Goal: Information Seeking & Learning: Learn about a topic

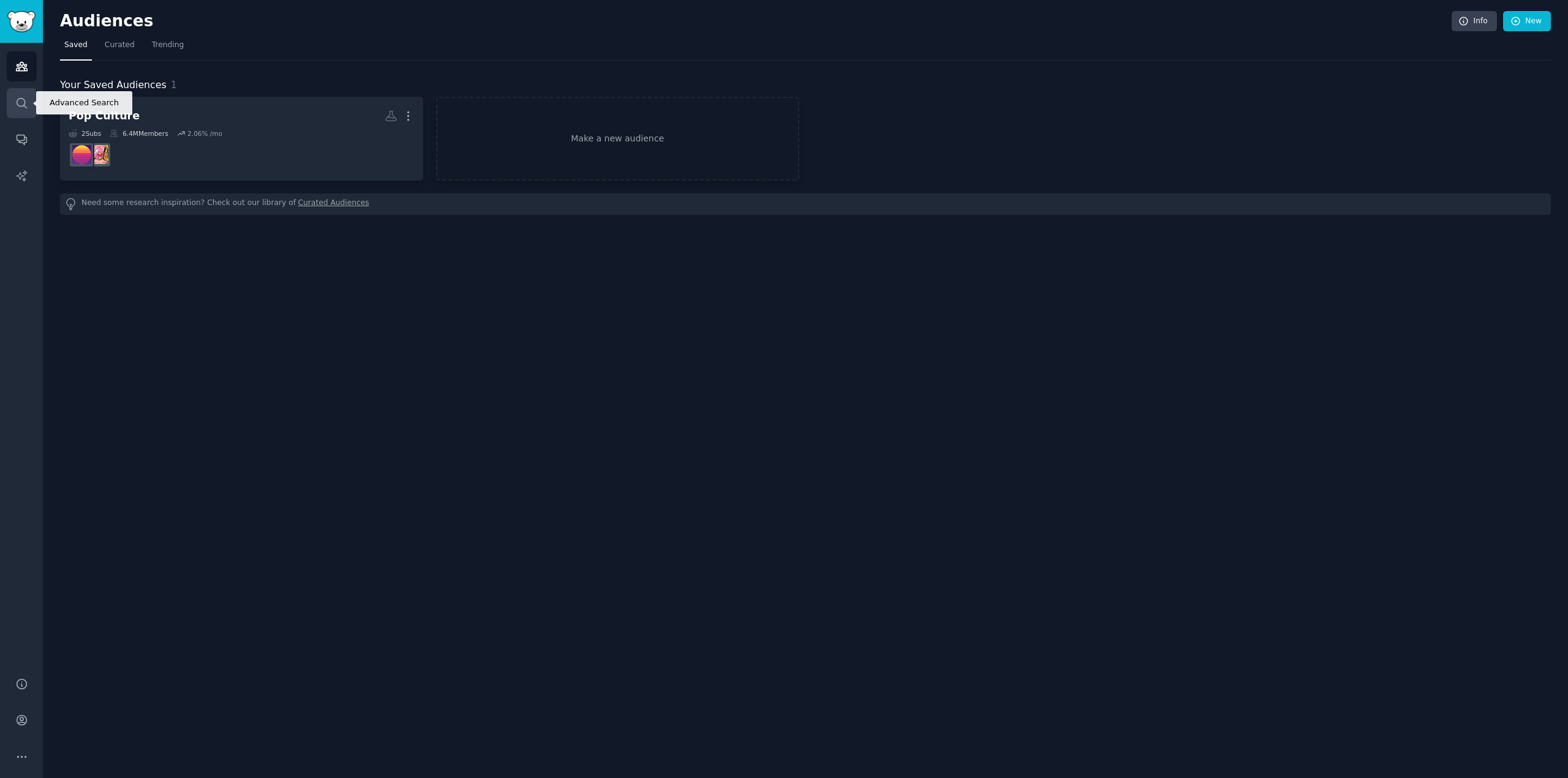
click at [24, 99] on icon "Sidebar" at bounding box center [22, 103] width 13 height 13
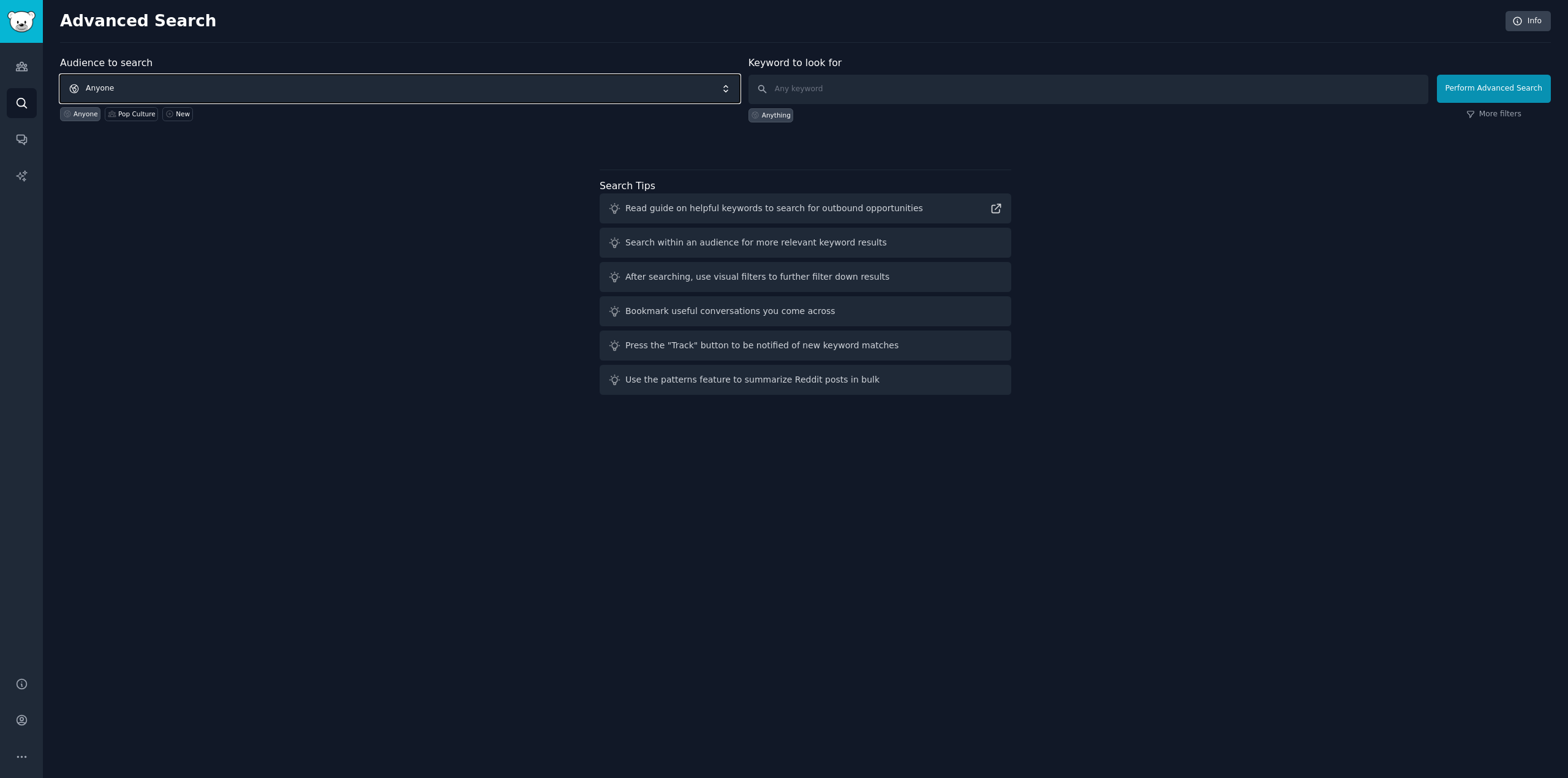
click at [106, 85] on span "Anyone" at bounding box center [400, 89] width 680 height 28
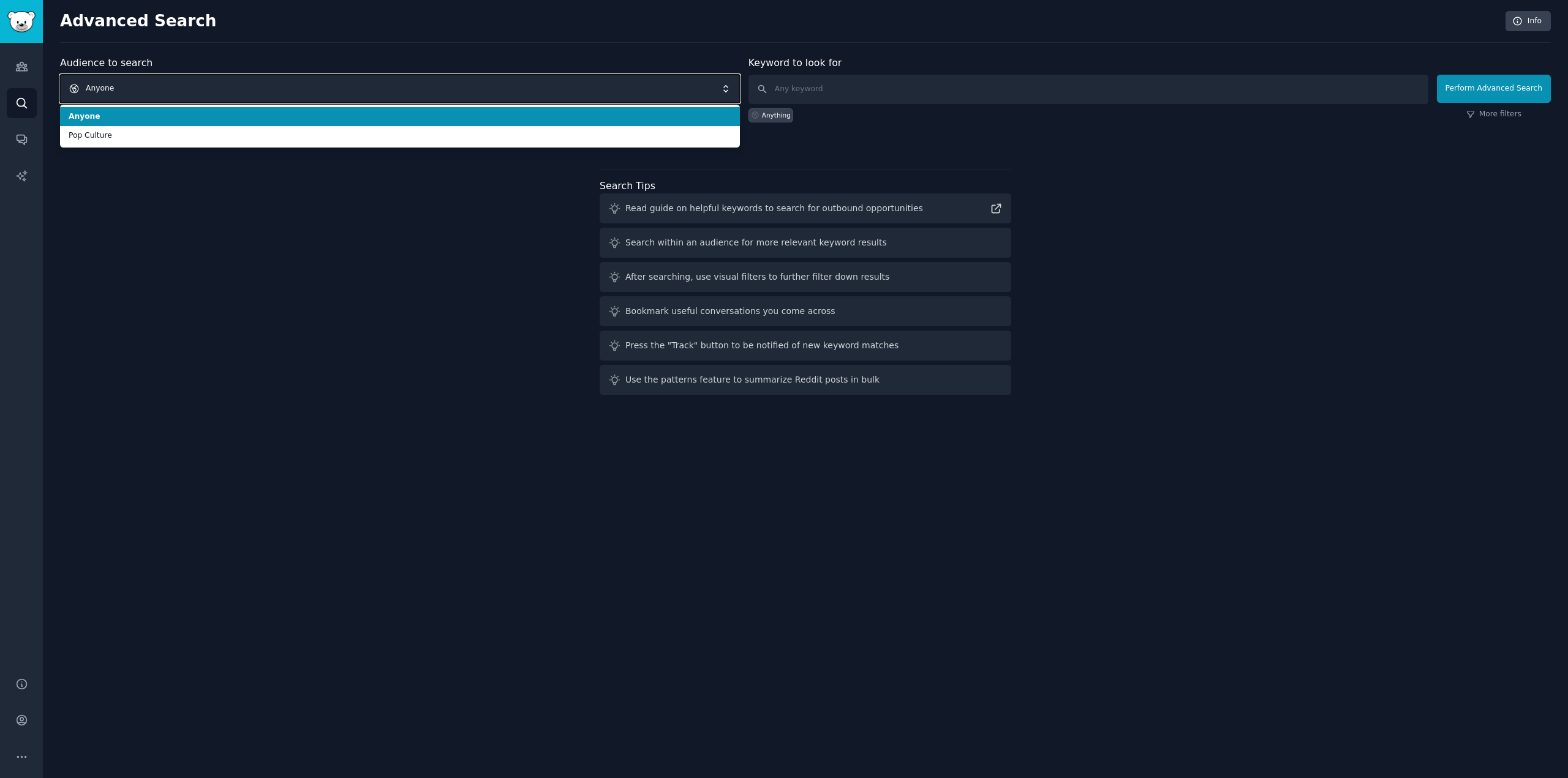
click at [106, 85] on span "Anyone" at bounding box center [400, 89] width 680 height 28
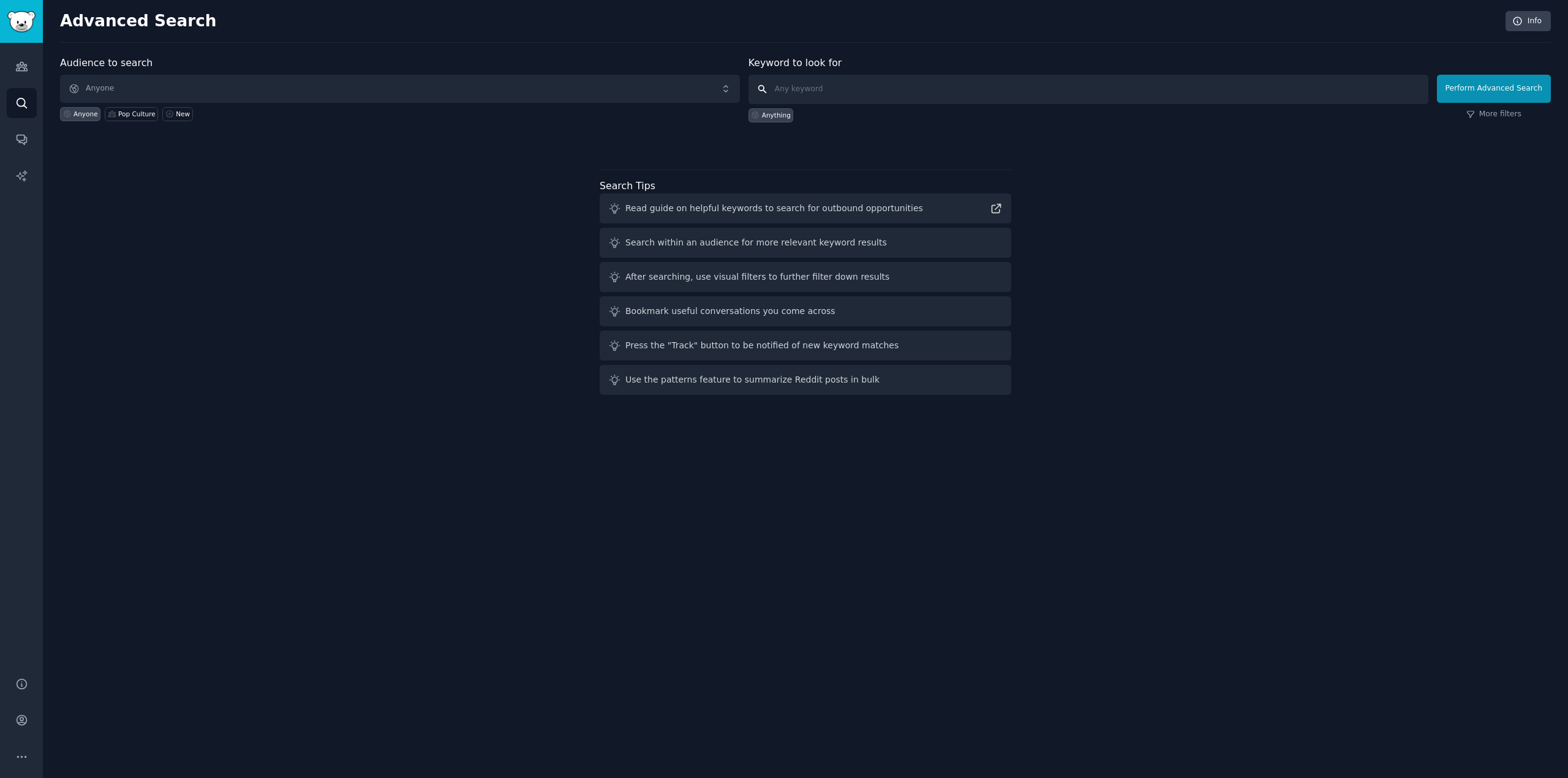
click at [801, 91] on input "text" at bounding box center [1088, 90] width 680 height 30
click at [376, 35] on div "Advanced Search Info" at bounding box center [805, 27] width 1490 height 32
click at [851, 80] on input "text" at bounding box center [1088, 90] width 680 height 30
paste input "[GEOGRAPHIC_DATA]"
type input "[GEOGRAPHIC_DATA]"
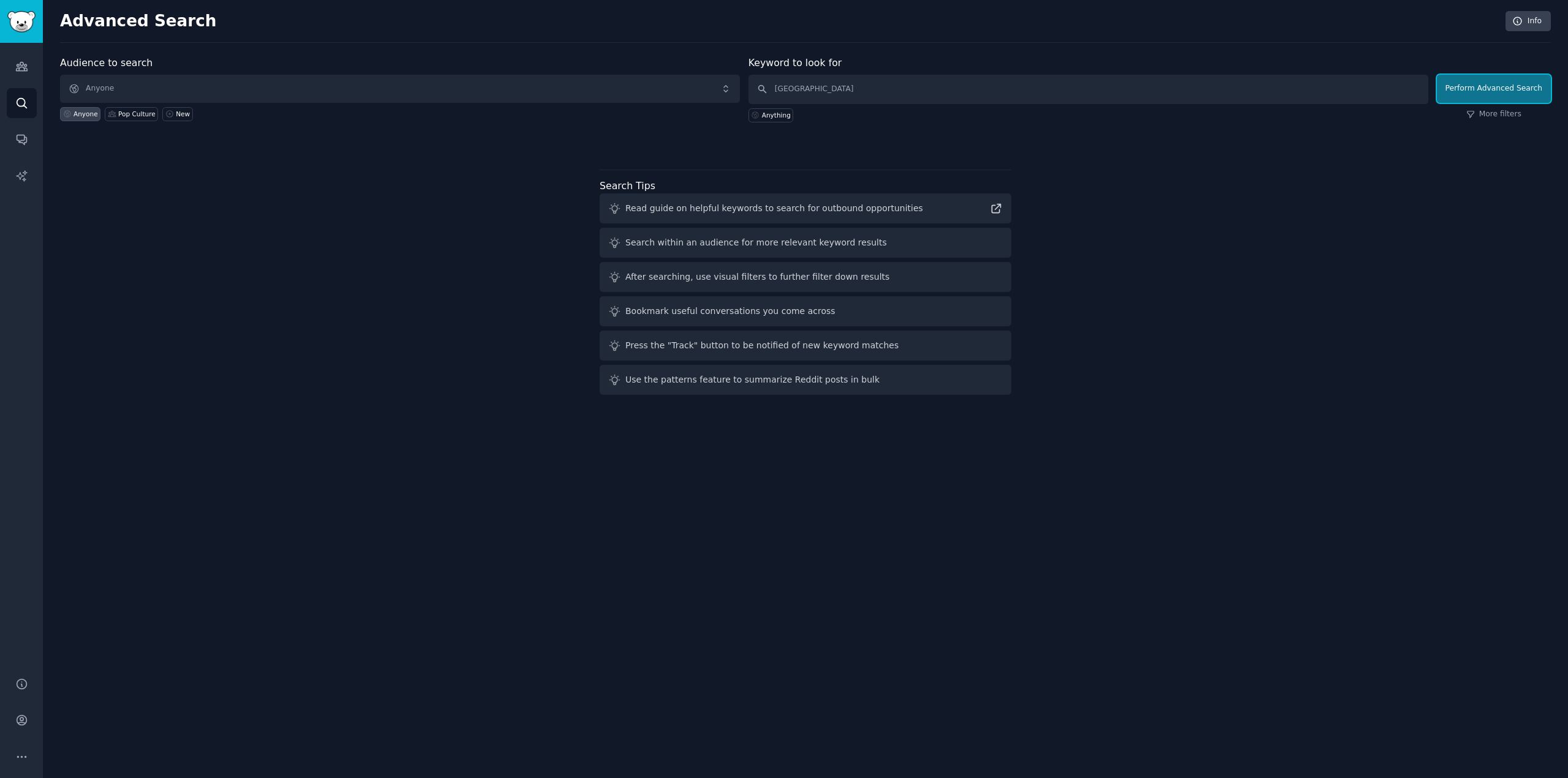
click at [1507, 90] on button "Perform Advanced Search" at bounding box center [1493, 89] width 114 height 28
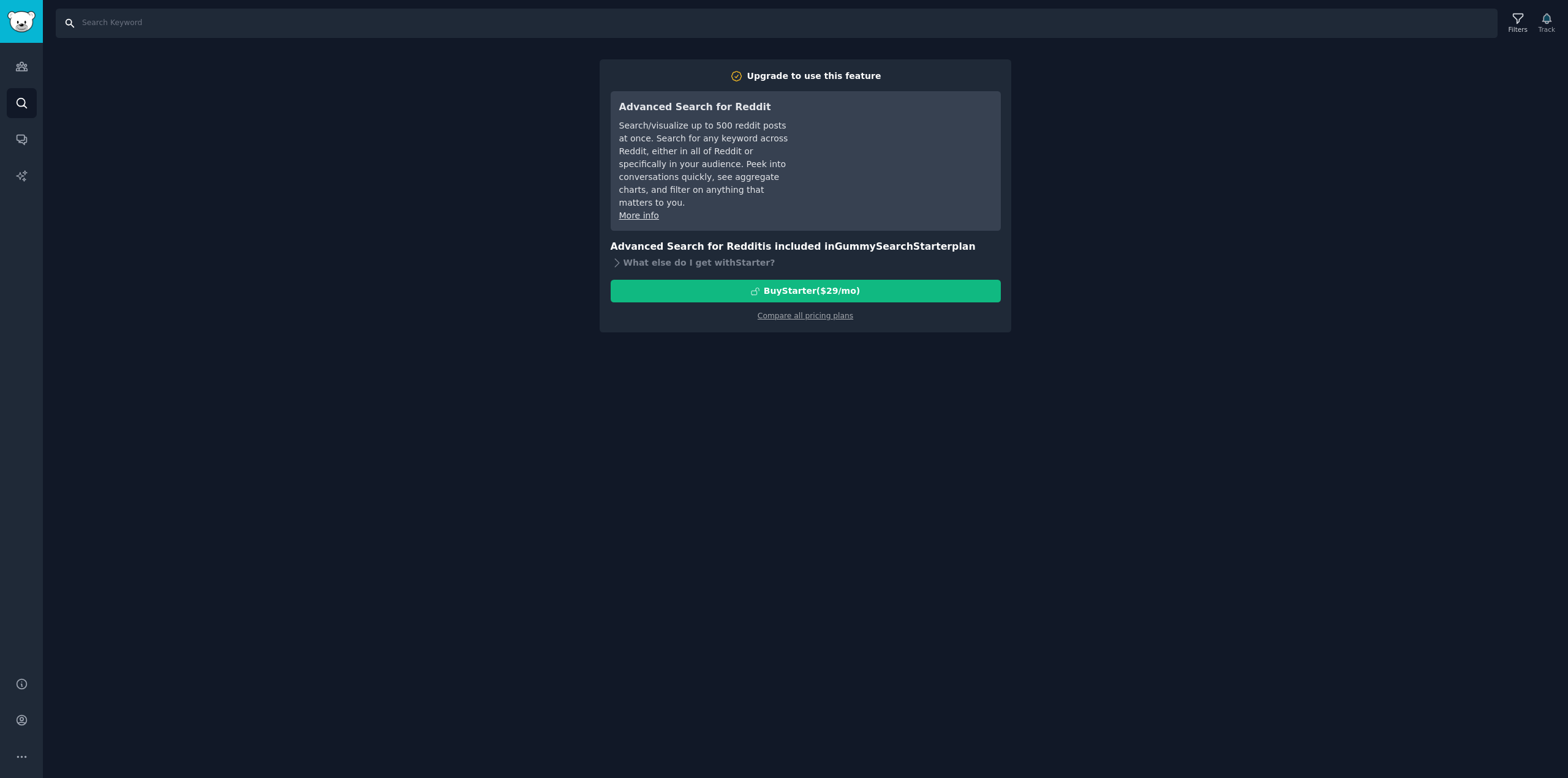
click at [93, 23] on input "Search" at bounding box center [777, 23] width 1442 height 30
paste input "[GEOGRAPHIC_DATA]"
type input "[GEOGRAPHIC_DATA]"
click at [68, 16] on input "[GEOGRAPHIC_DATA]" at bounding box center [777, 23] width 1442 height 30
click at [20, 97] on icon "Sidebar" at bounding box center [22, 103] width 13 height 13
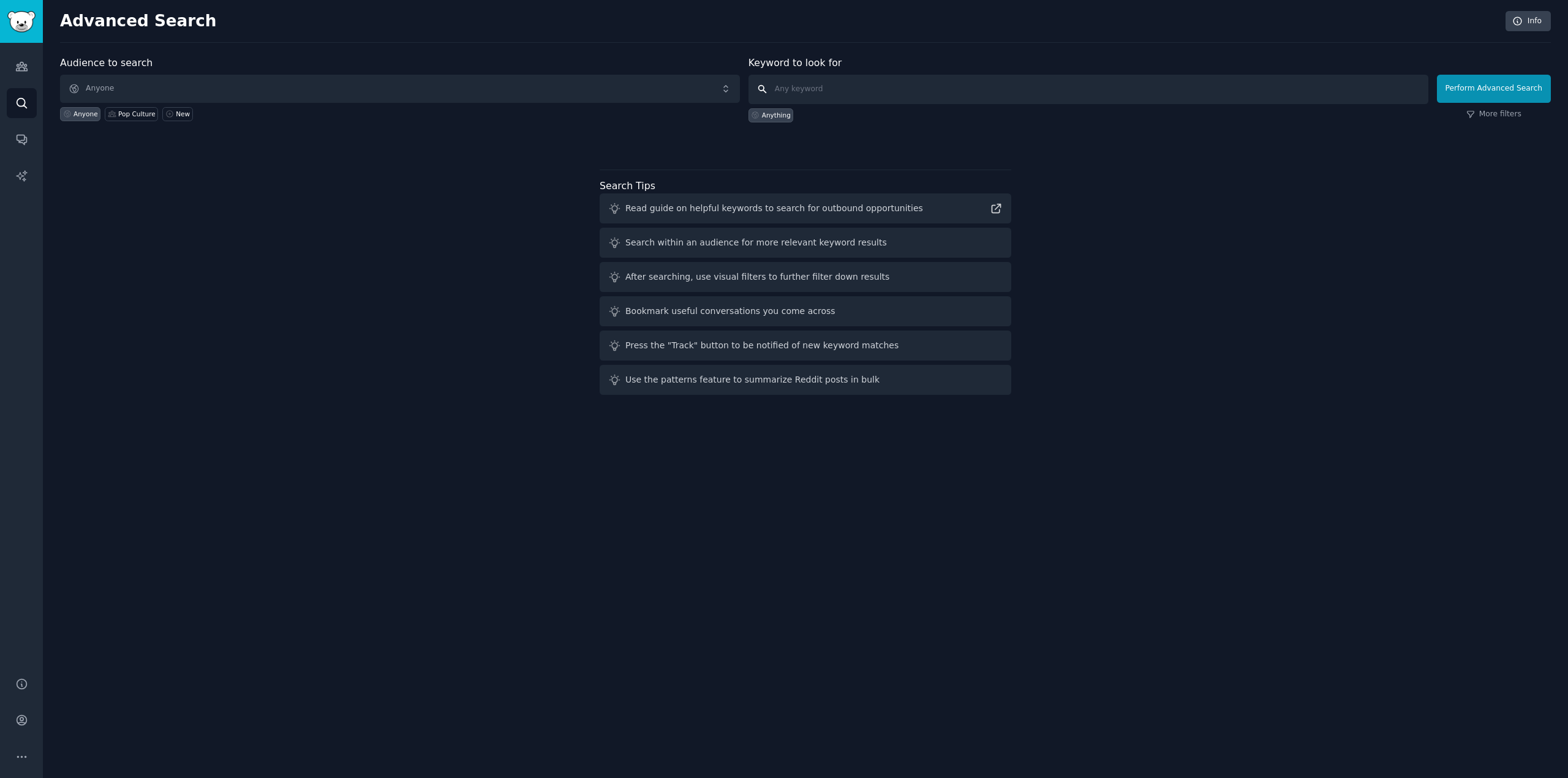
click at [827, 92] on input "text" at bounding box center [1088, 90] width 680 height 30
click at [782, 95] on input "text" at bounding box center [1088, 90] width 680 height 30
paste input "[GEOGRAPHIC_DATA]"
type input "[GEOGRAPHIC_DATA]"
click button "Perform Advanced Search" at bounding box center [1493, 89] width 114 height 28
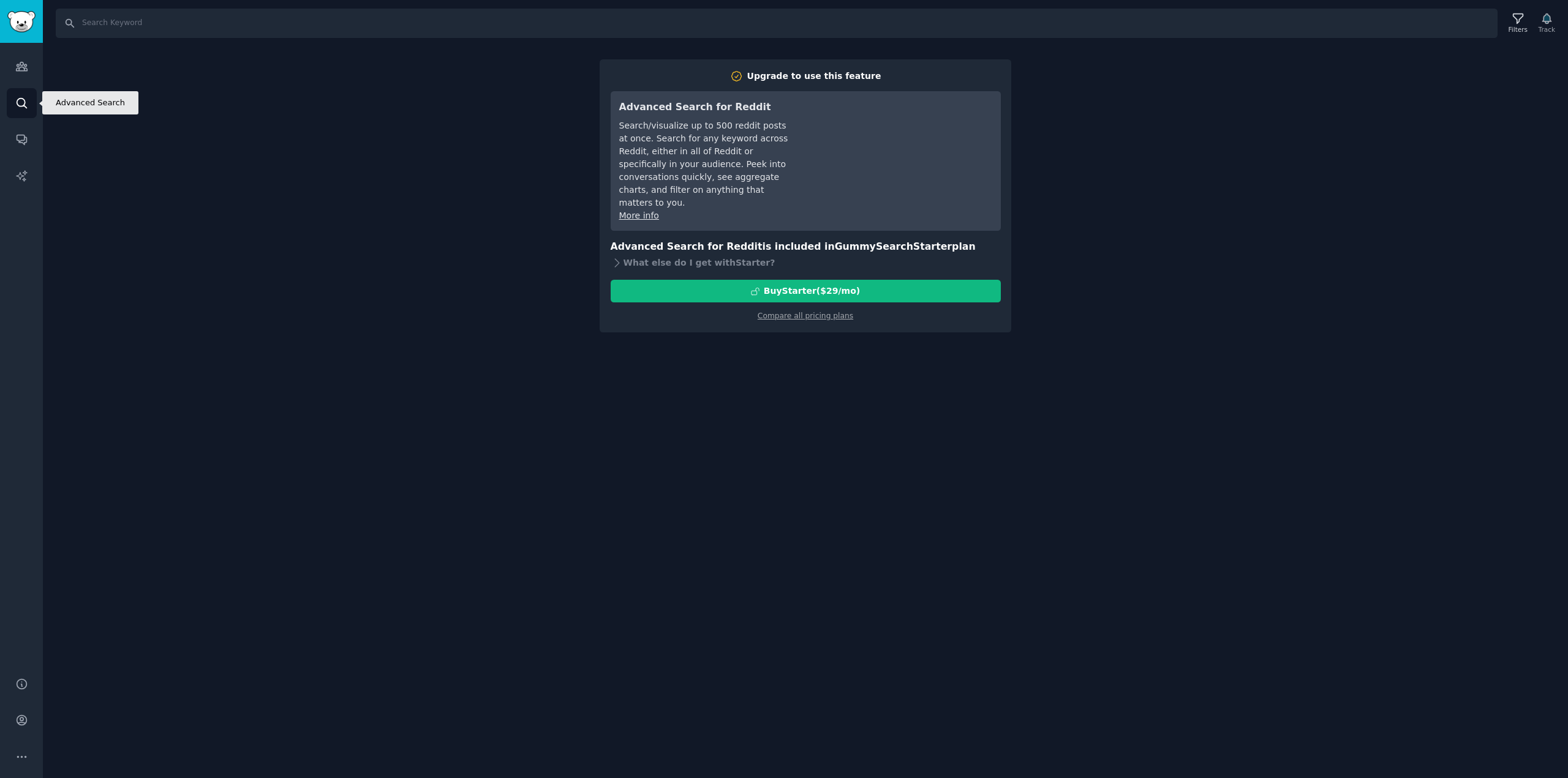
click at [19, 109] on icon "Sidebar" at bounding box center [22, 103] width 13 height 13
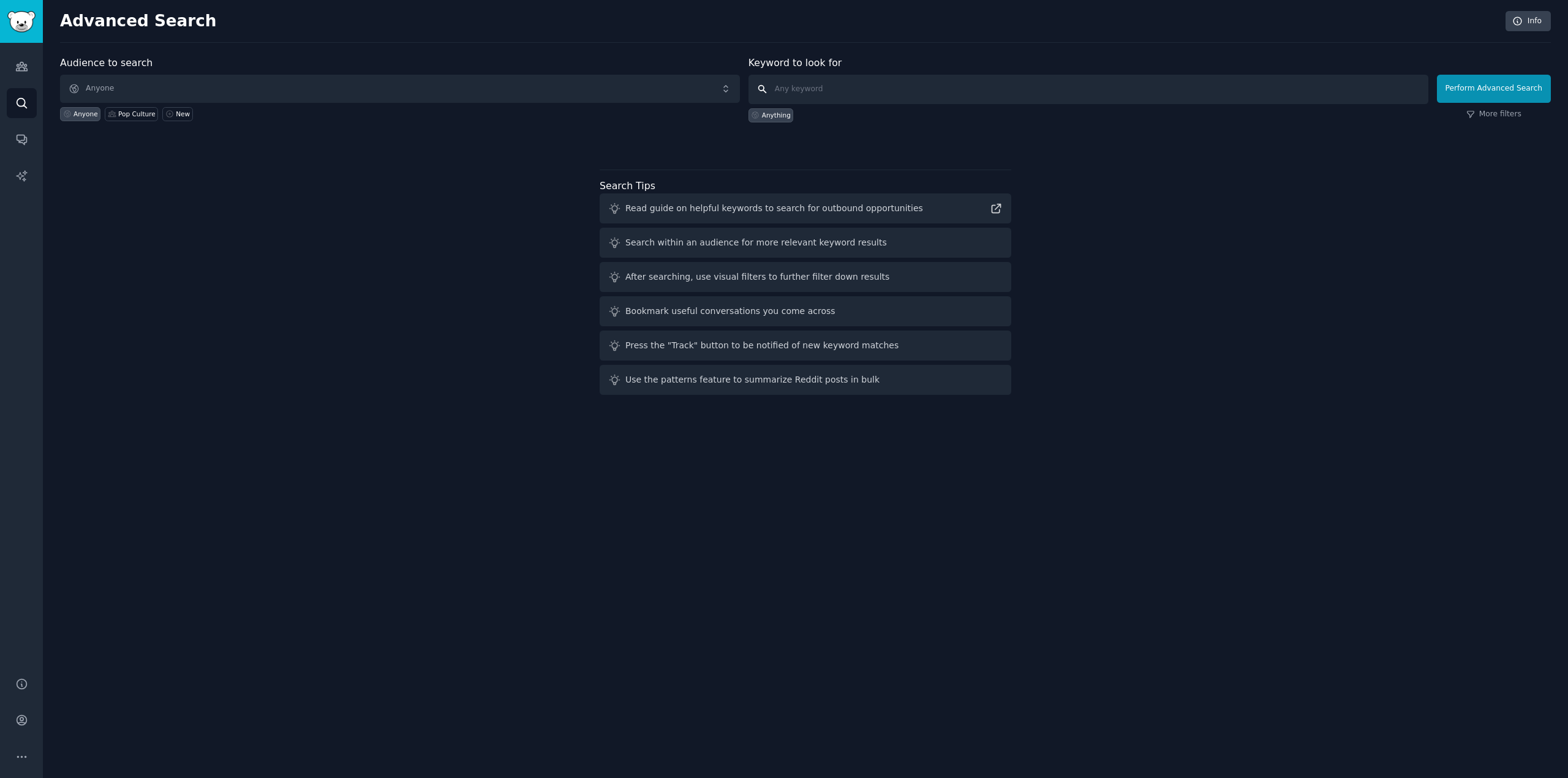
click at [802, 95] on input "text" at bounding box center [1088, 90] width 680 height 30
click at [1490, 110] on link "More filters" at bounding box center [1494, 114] width 55 height 11
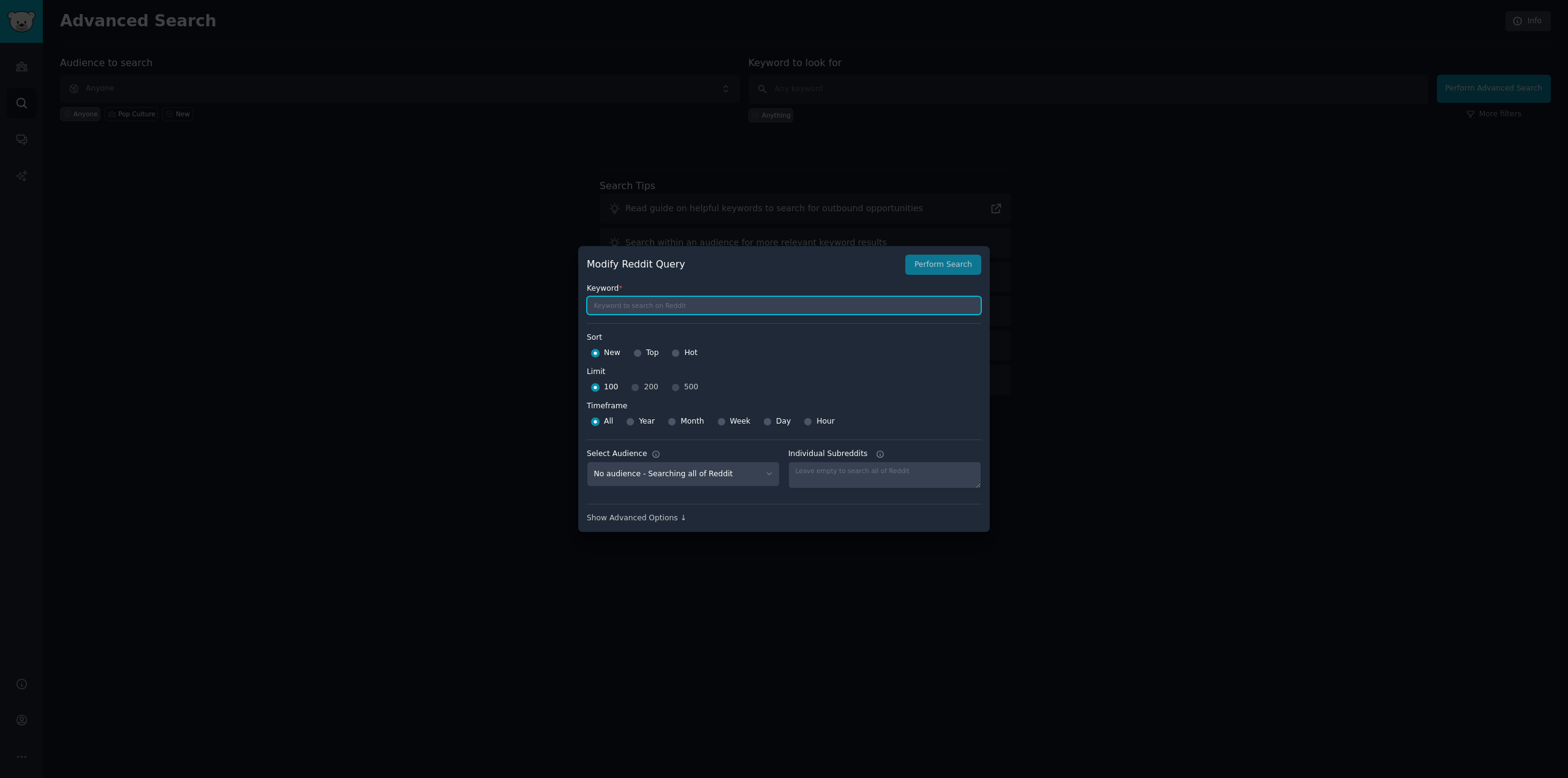
click at [659, 309] on input "text" at bounding box center [784, 306] width 395 height 18
paste input "[GEOGRAPHIC_DATA]"
drag, startPoint x: 625, startPoint y: 307, endPoint x: 755, endPoint y: 323, distance: 131.0
click at [755, 323] on div "Keyword * [GEOGRAPHIC_DATA] Sort Sort New Top Hot Limit Limit 100 200 500 Timef…" at bounding box center [784, 399] width 395 height 249
type input "delta state"
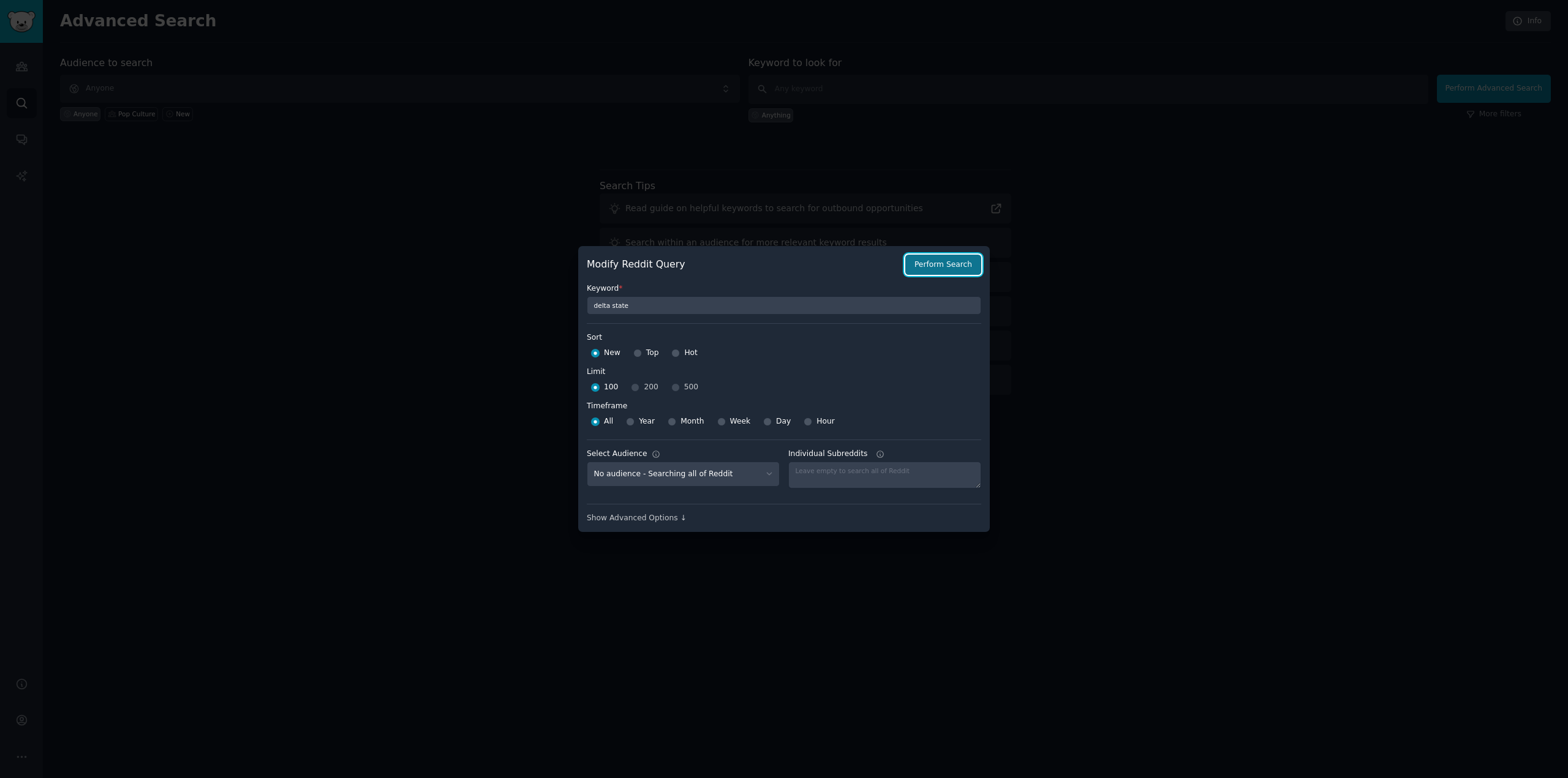
click at [962, 261] on button "Perform Search" at bounding box center [943, 265] width 76 height 20
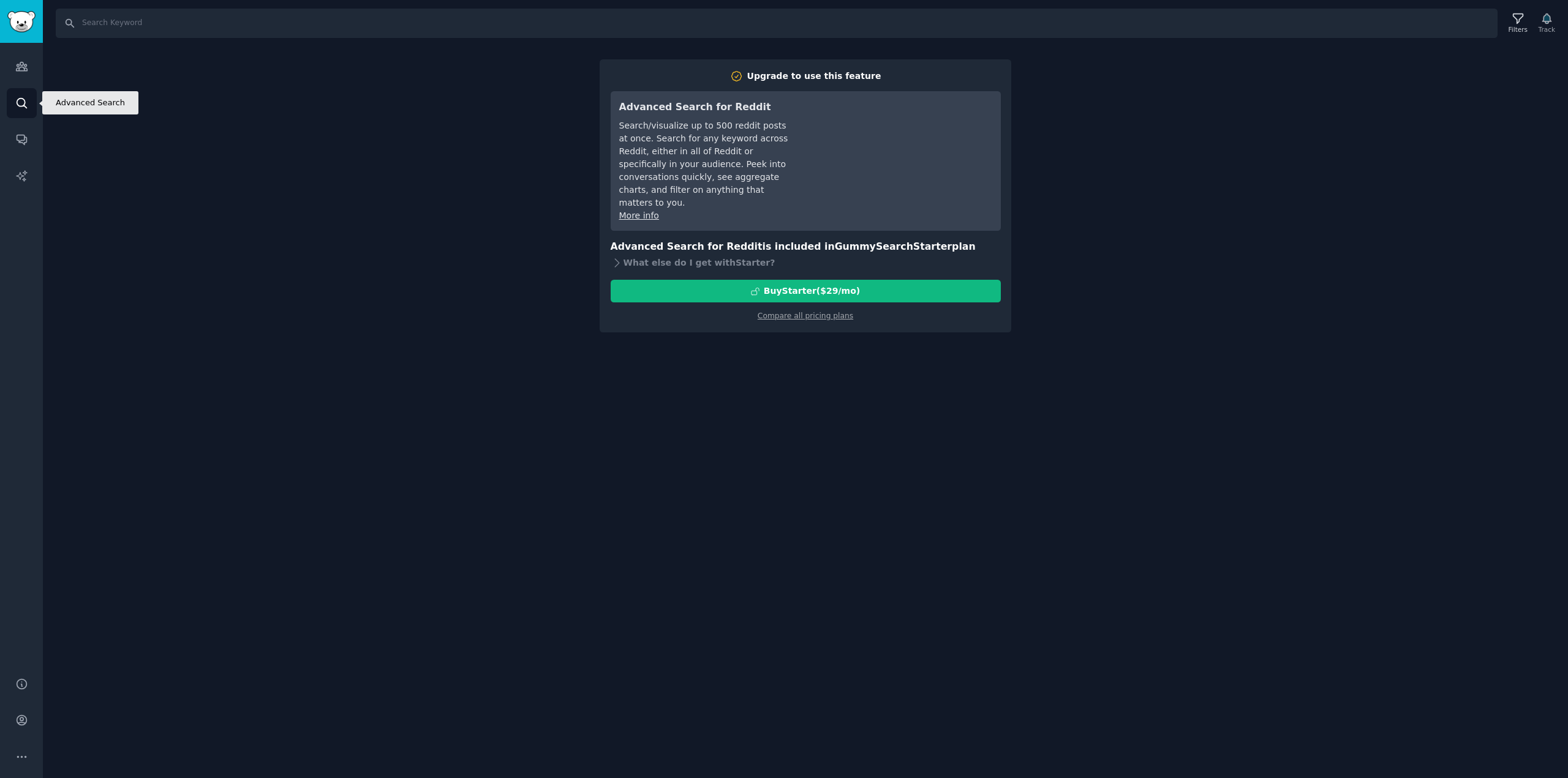
click at [30, 104] on link "Search" at bounding box center [22, 103] width 30 height 30
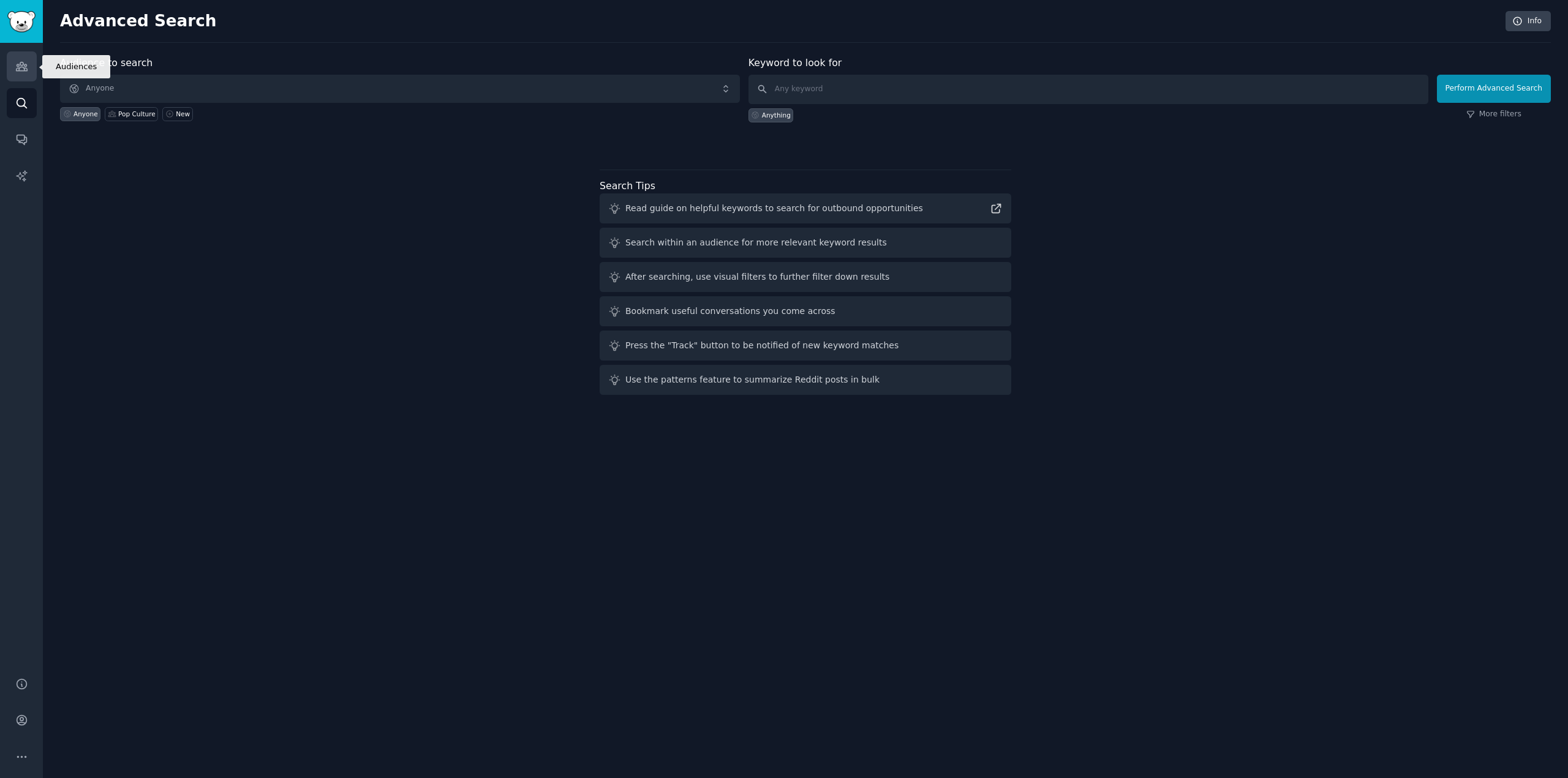
click at [29, 75] on link "Audiences" at bounding box center [22, 66] width 30 height 30
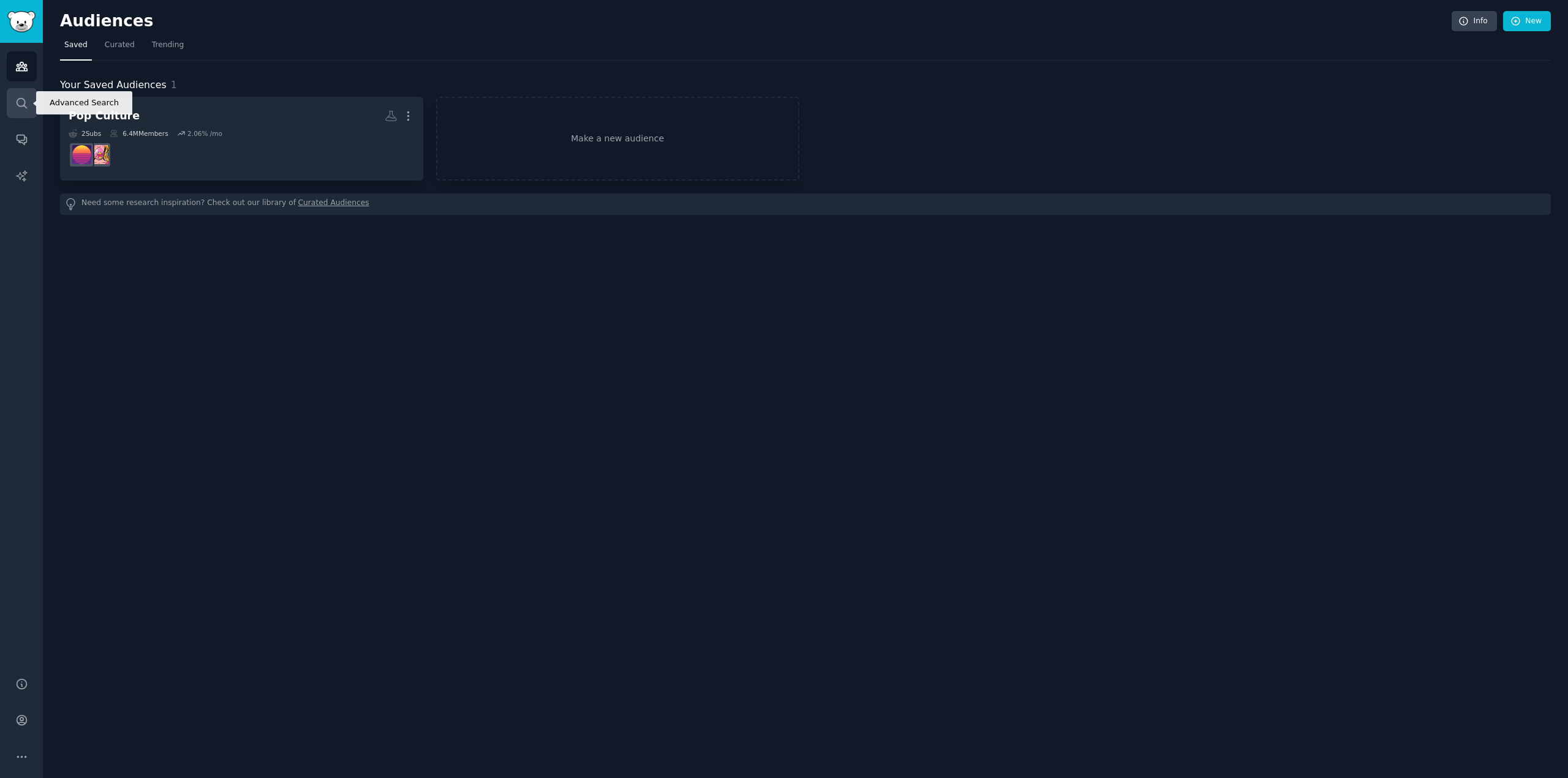
click at [18, 91] on link "Search" at bounding box center [22, 103] width 30 height 30
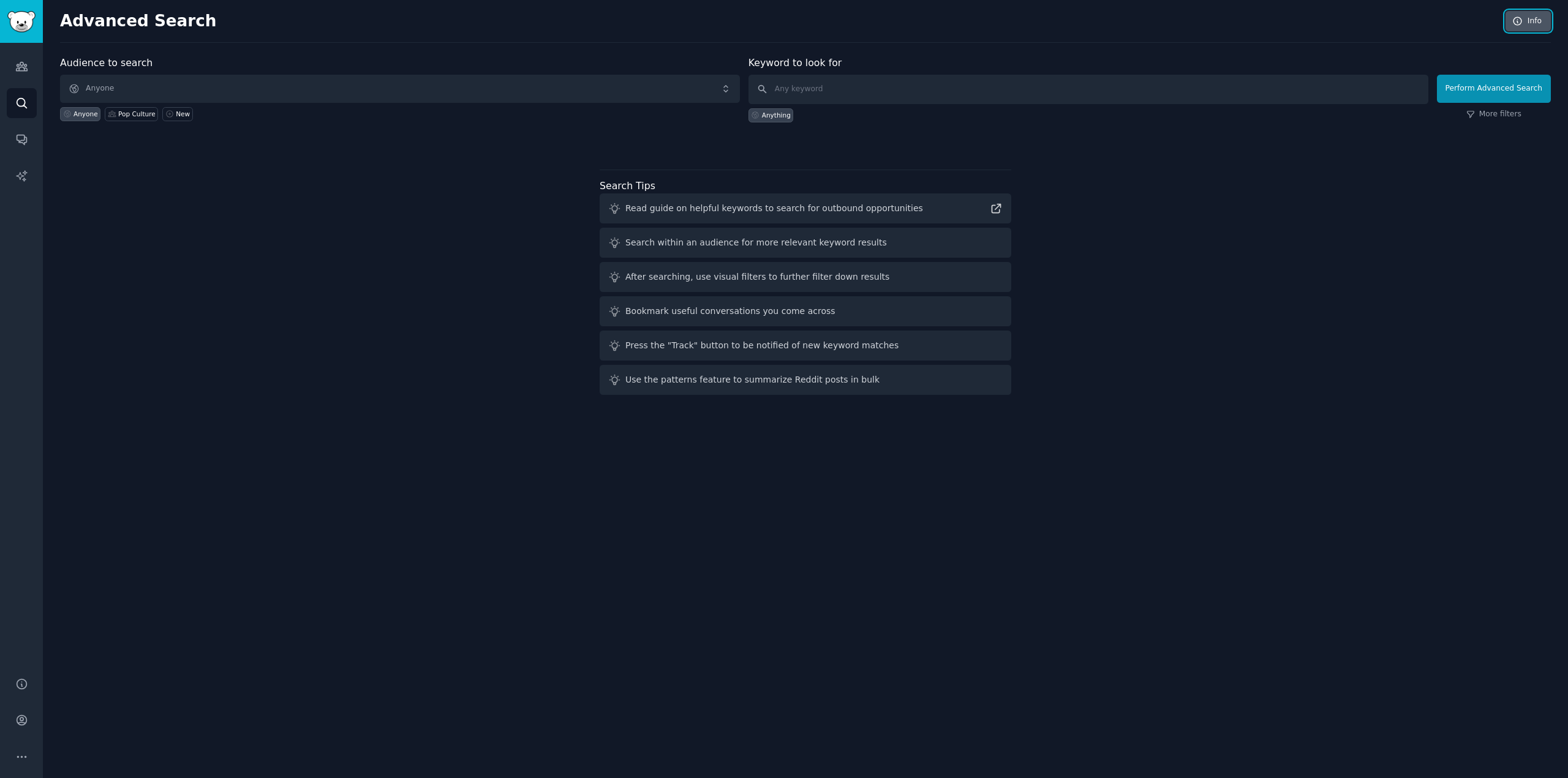
click at [1531, 18] on link "Info" at bounding box center [1528, 21] width 45 height 20
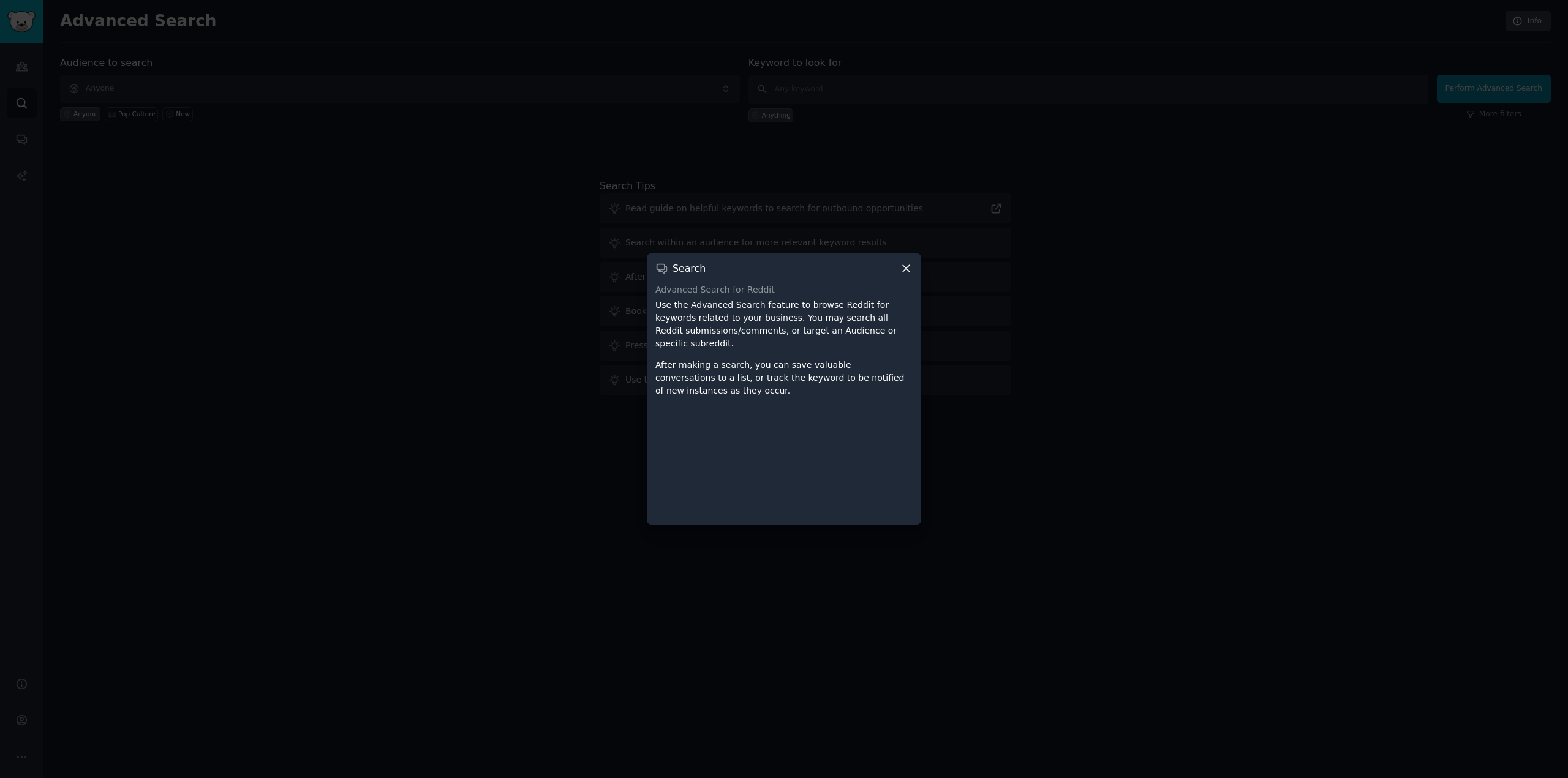
click at [914, 280] on div "Search Advanced Search for Reddit Use the Advanced Search feature to browse Red…" at bounding box center [784, 389] width 275 height 271
click at [904, 275] on icon at bounding box center [906, 268] width 13 height 13
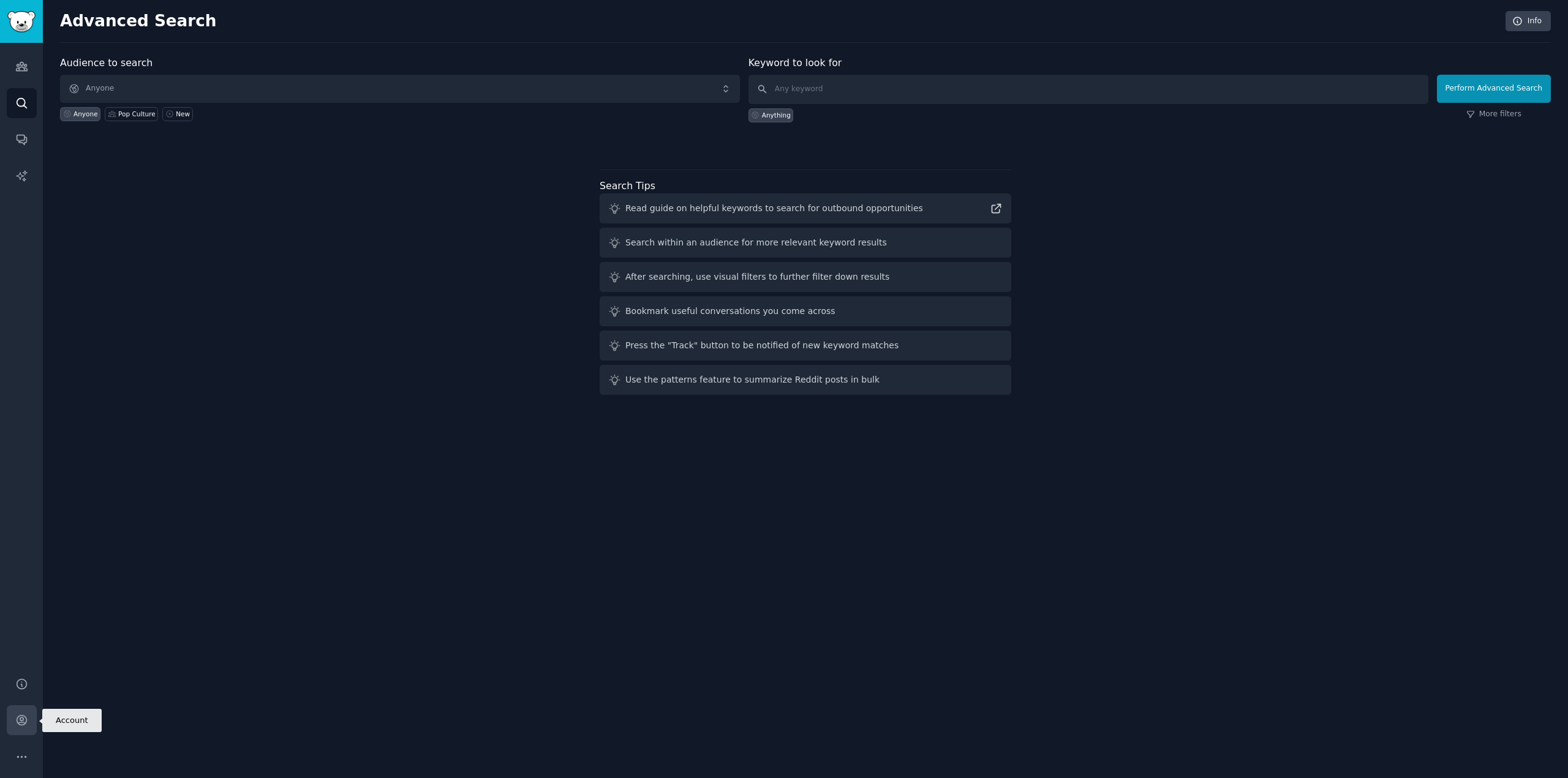
click at [21, 726] on icon "Sidebar" at bounding box center [22, 720] width 13 height 13
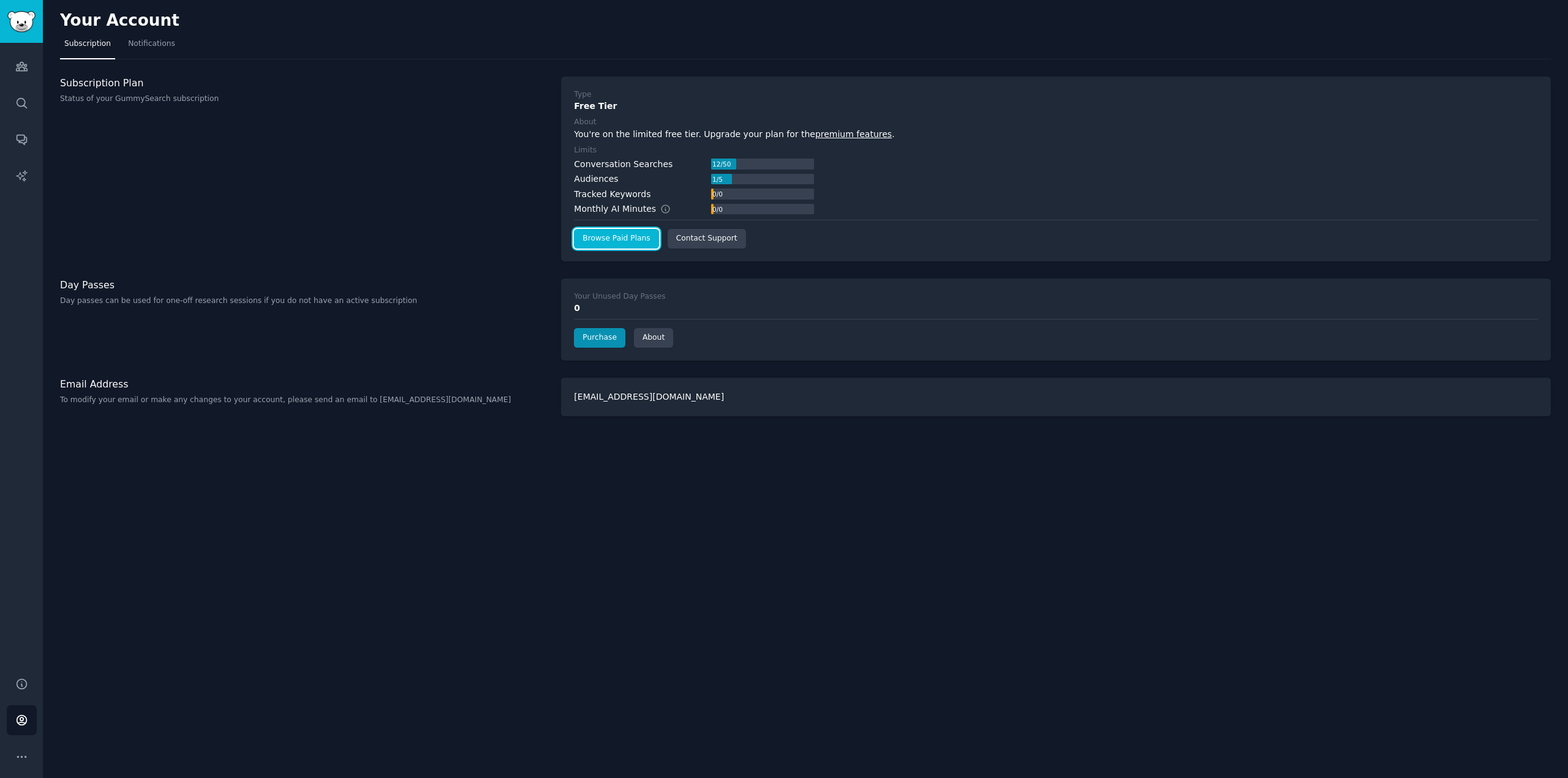
click at [597, 241] on link "Browse Paid Plans" at bounding box center [616, 239] width 85 height 20
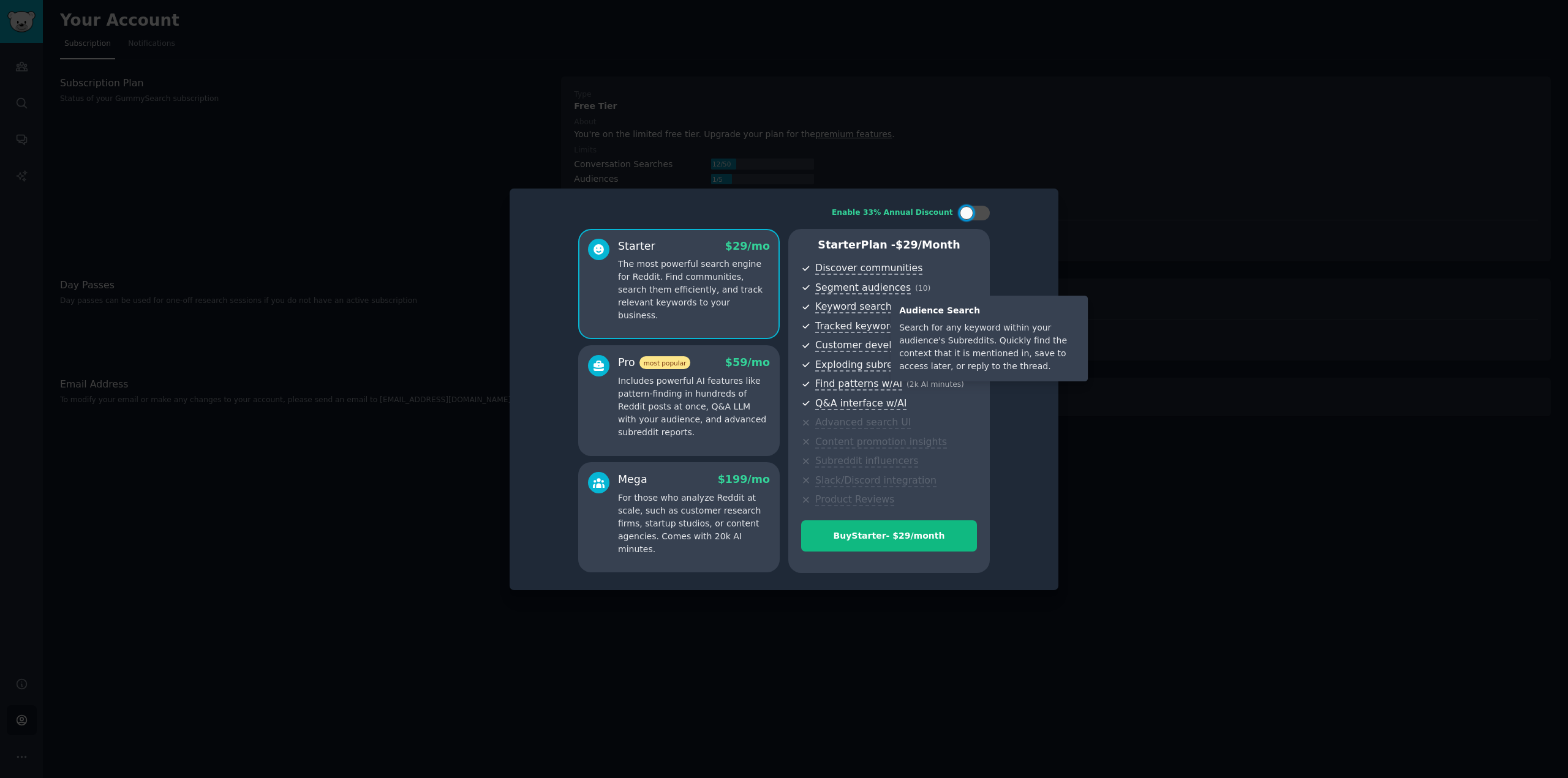
click at [862, 305] on span "Keyword search" at bounding box center [854, 307] width 76 height 13
click at [972, 213] on div at bounding box center [966, 213] width 13 height 13
click at [972, 213] on div at bounding box center [968, 213] width 8 height 6
checkbox input "false"
click at [421, 107] on div at bounding box center [784, 389] width 1568 height 778
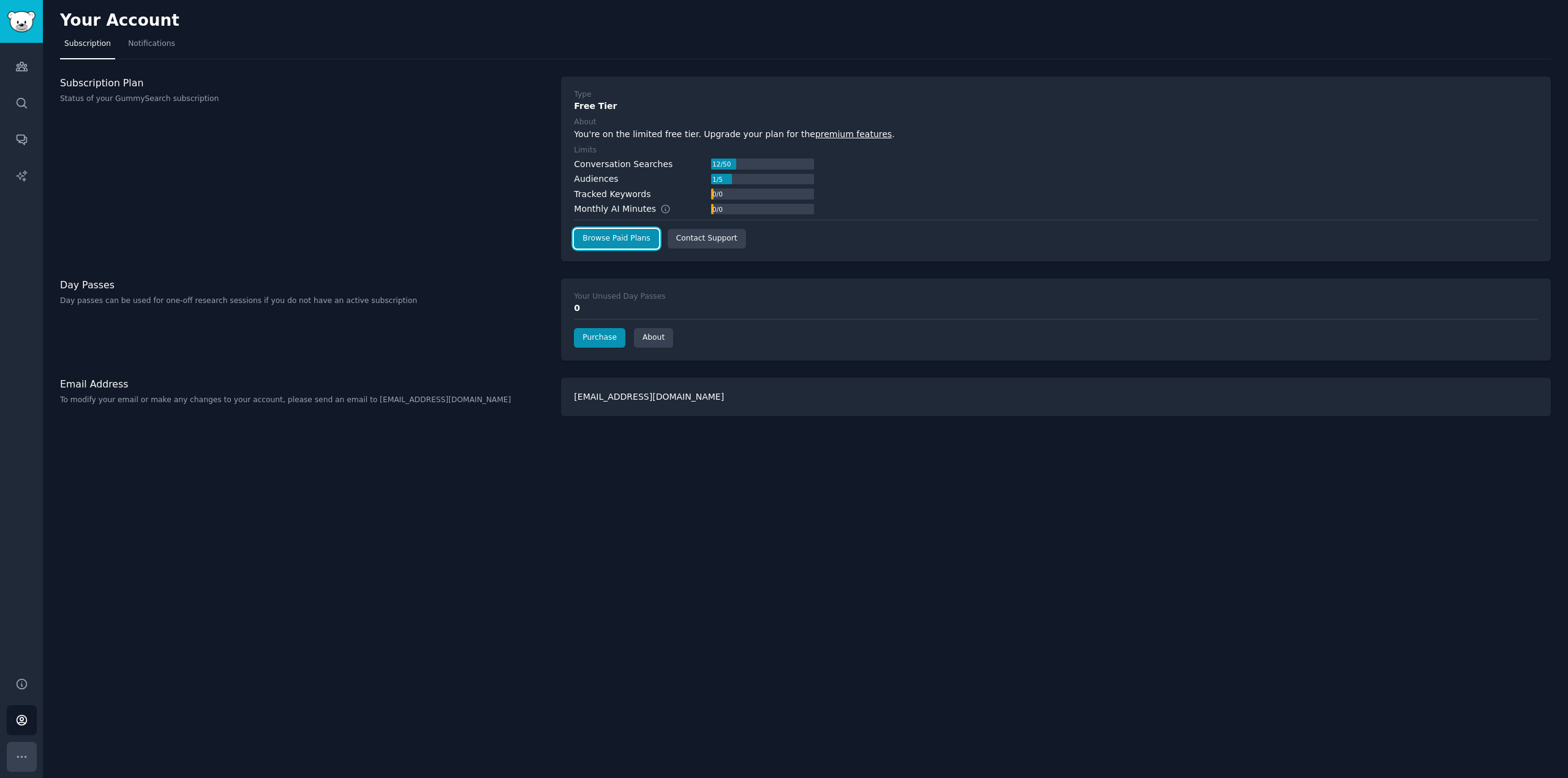
click at [23, 759] on icon "Sidebar" at bounding box center [22, 757] width 13 height 13
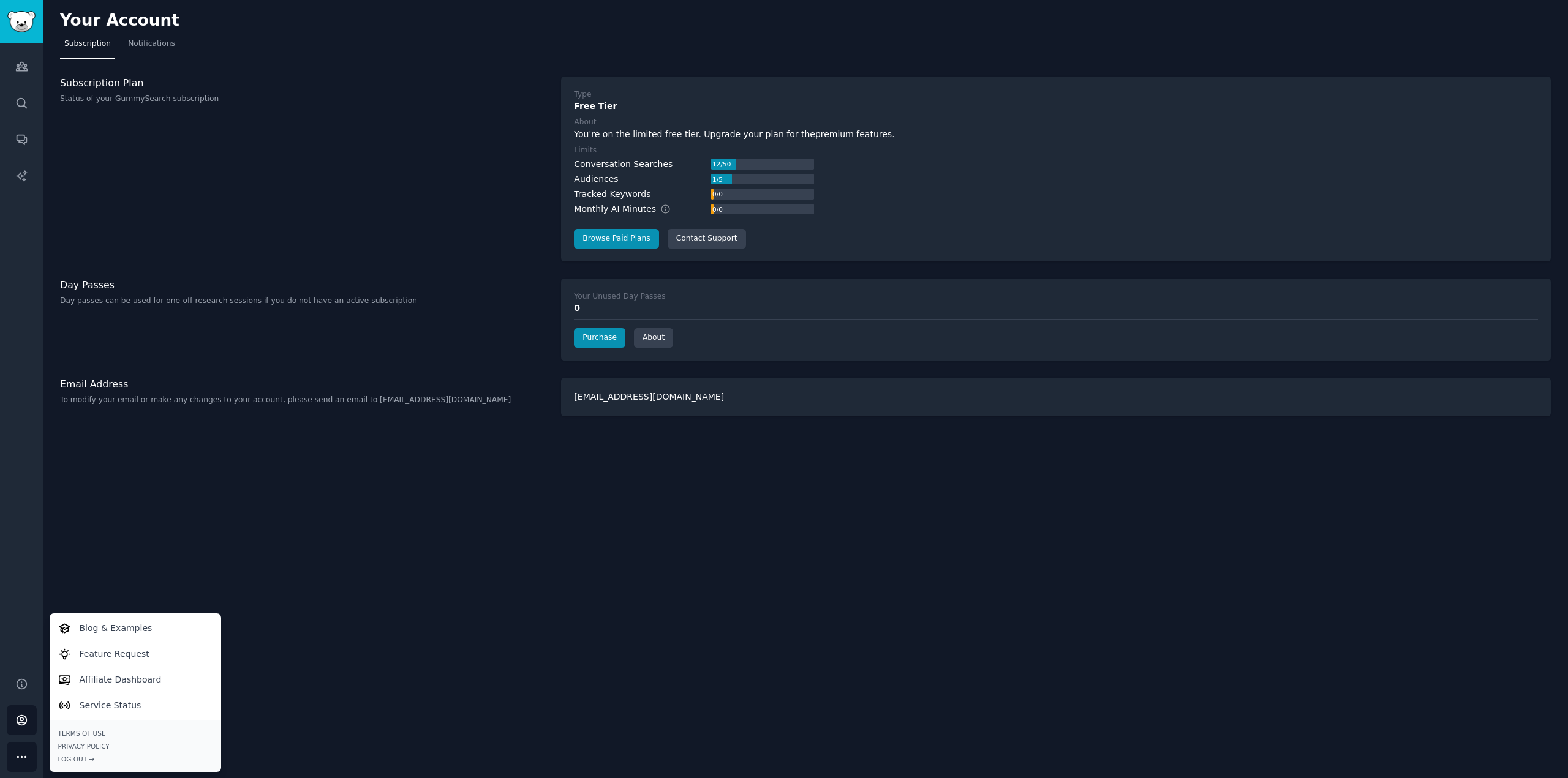
click at [206, 484] on div "Your Account Subscription Notifications Subscription Plan Status of your GummyS…" at bounding box center [806, 389] width 1525 height 778
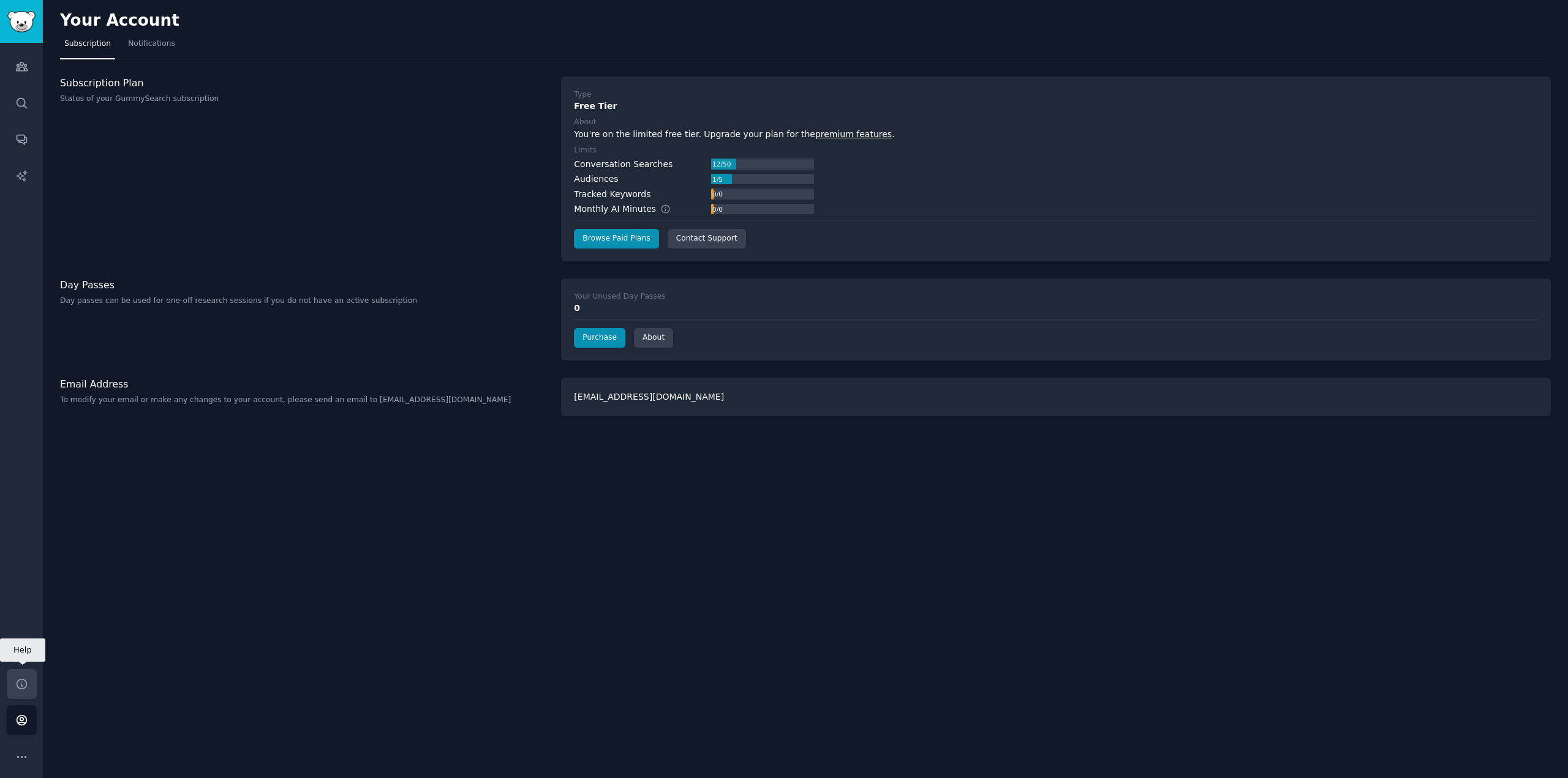
click at [23, 693] on link "Help" at bounding box center [22, 684] width 30 height 30
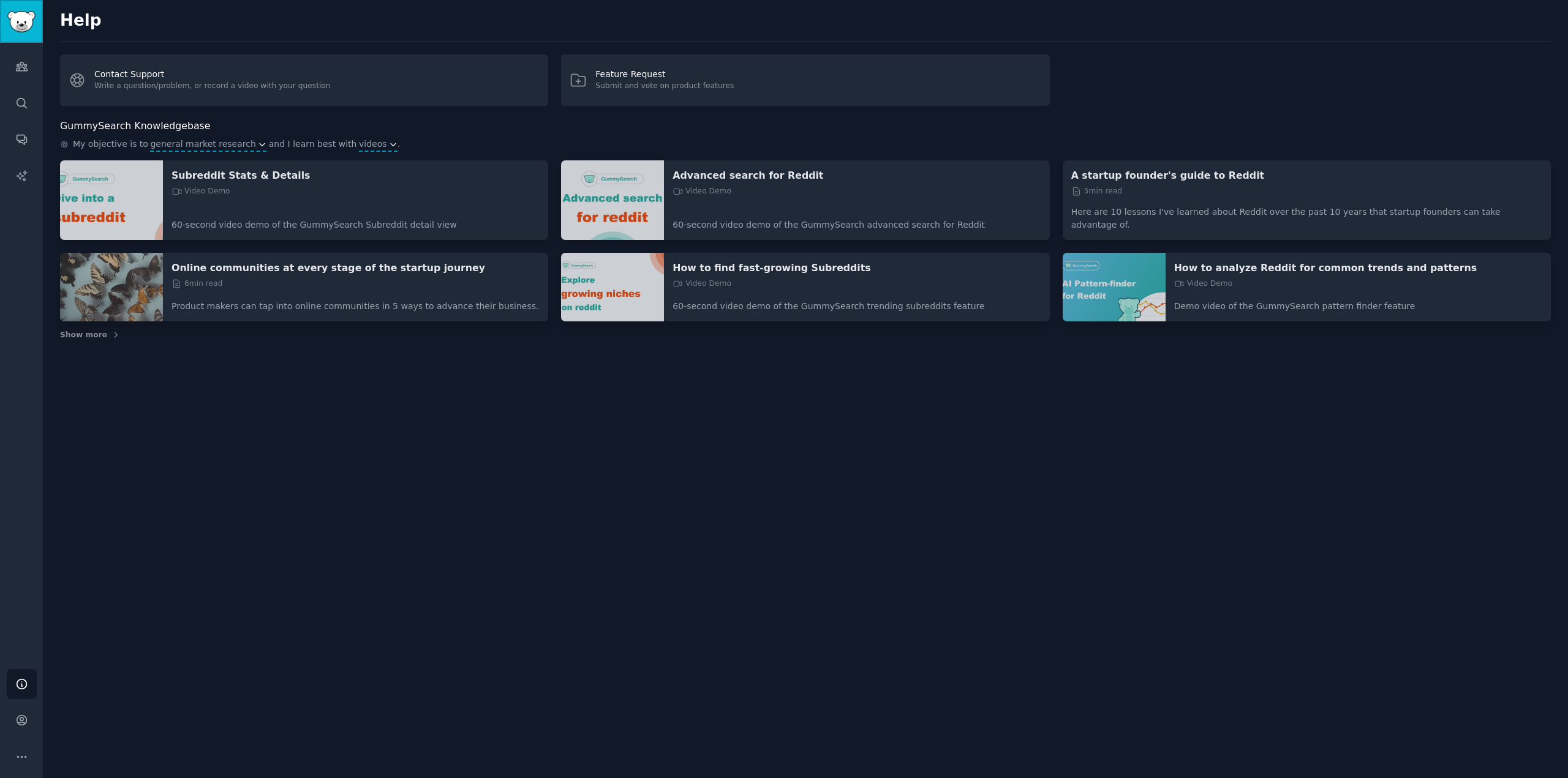
click at [20, 25] on img "Sidebar" at bounding box center [21, 22] width 28 height 21
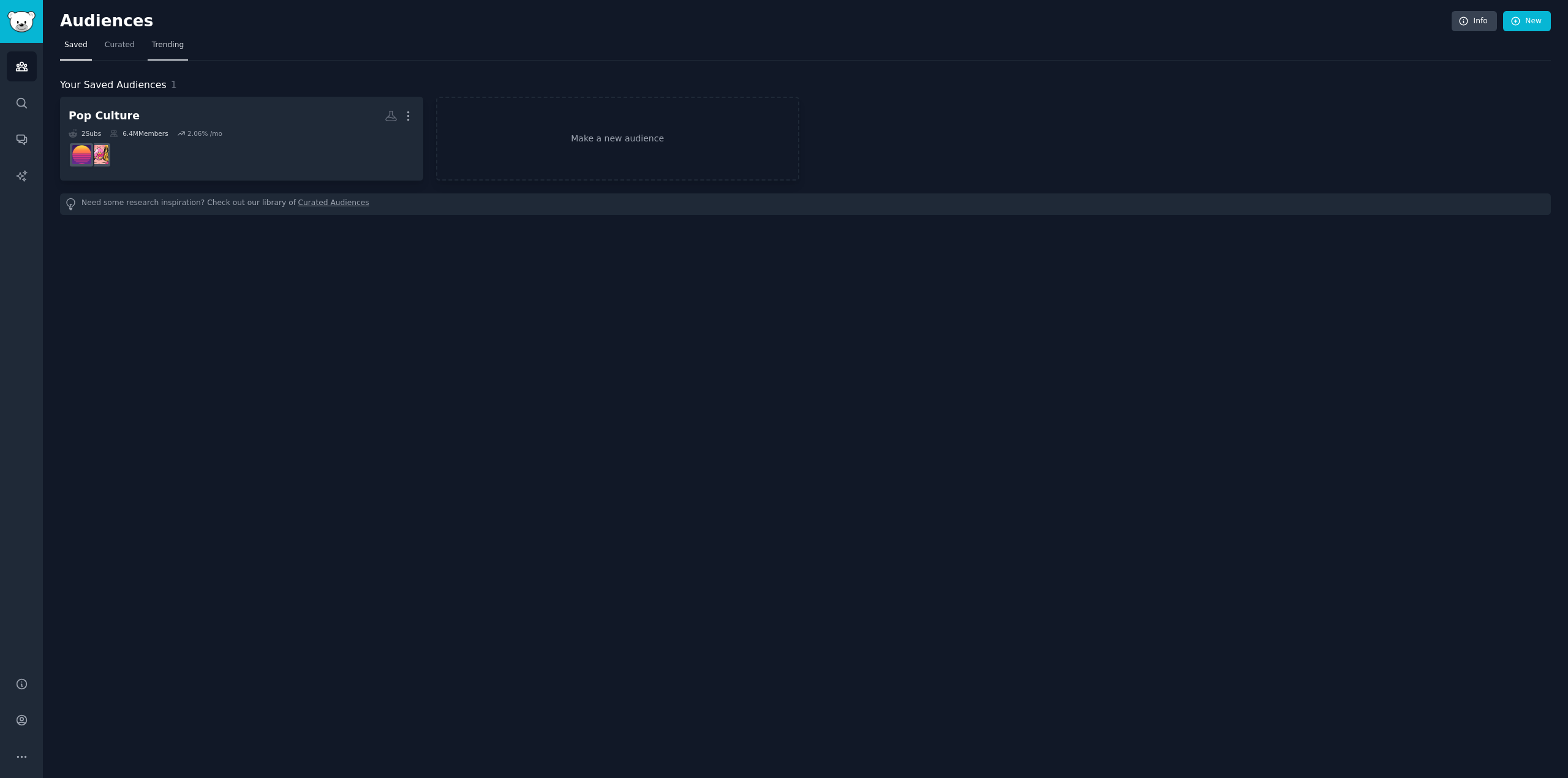
click at [151, 52] on link "Trending" at bounding box center [167, 48] width 40 height 25
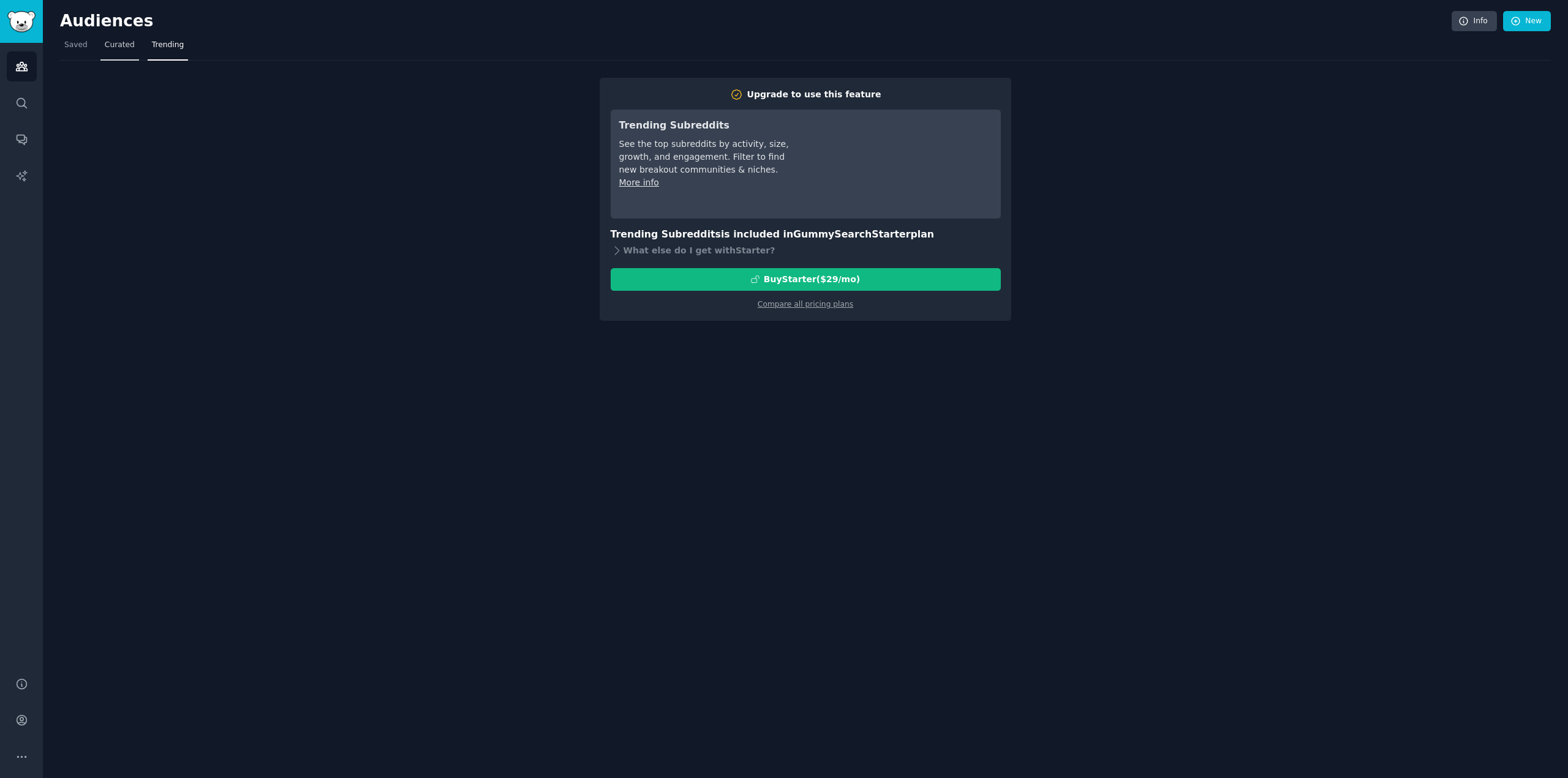
click at [108, 51] on link "Curated" at bounding box center [119, 48] width 39 height 25
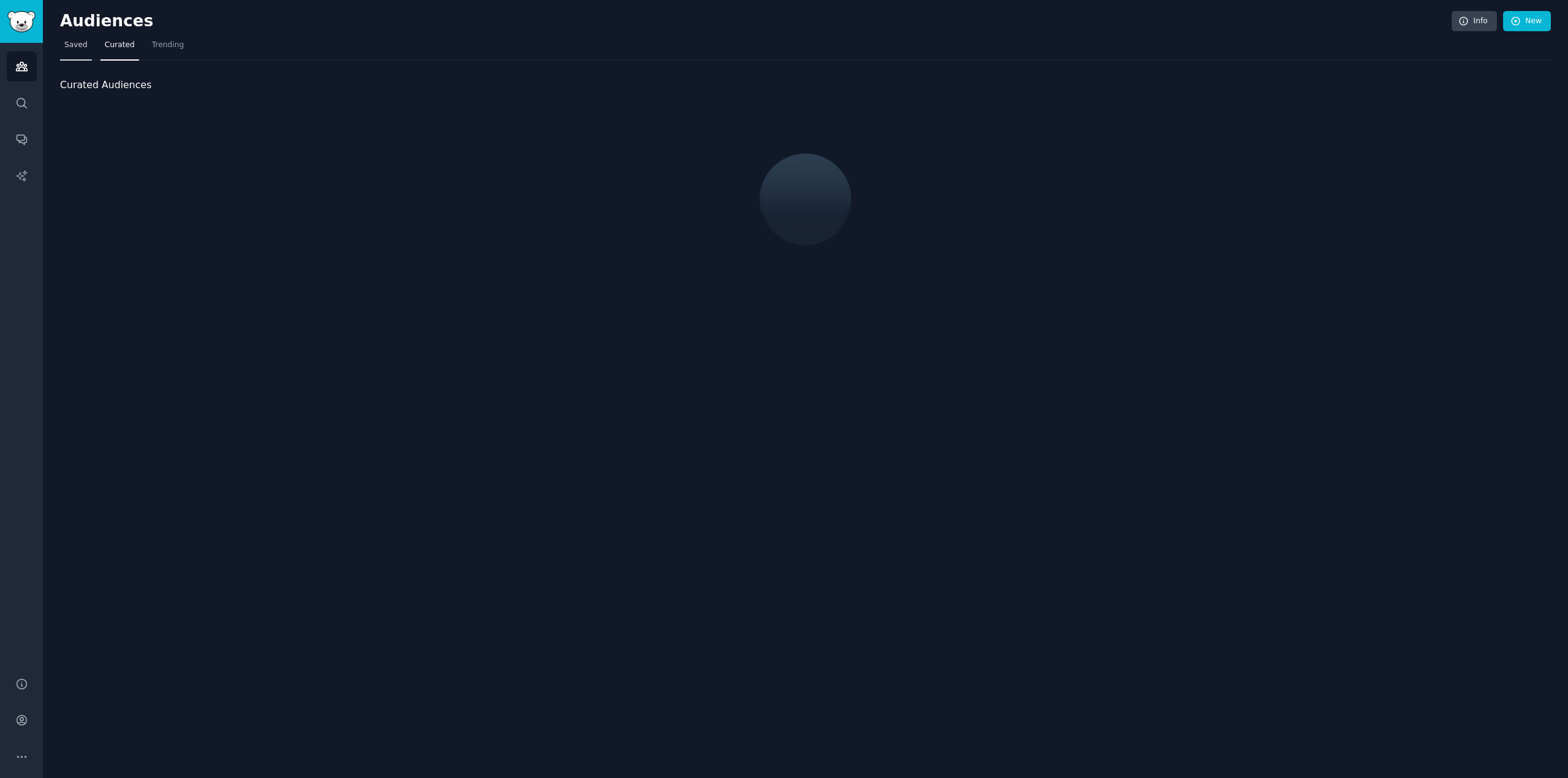
click at [74, 51] on link "Saved" at bounding box center [76, 48] width 32 height 25
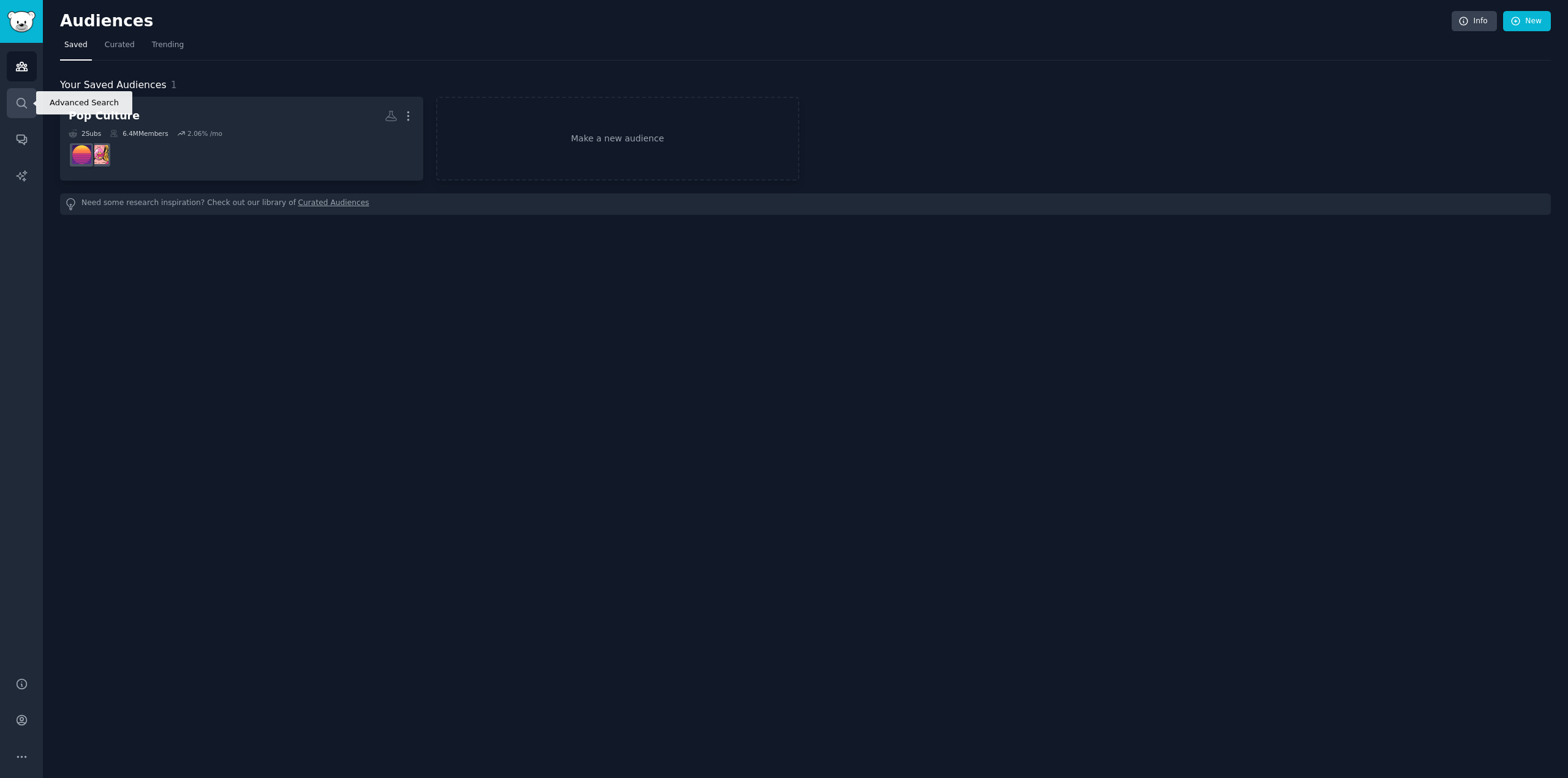
click at [28, 109] on link "Search" at bounding box center [22, 103] width 30 height 30
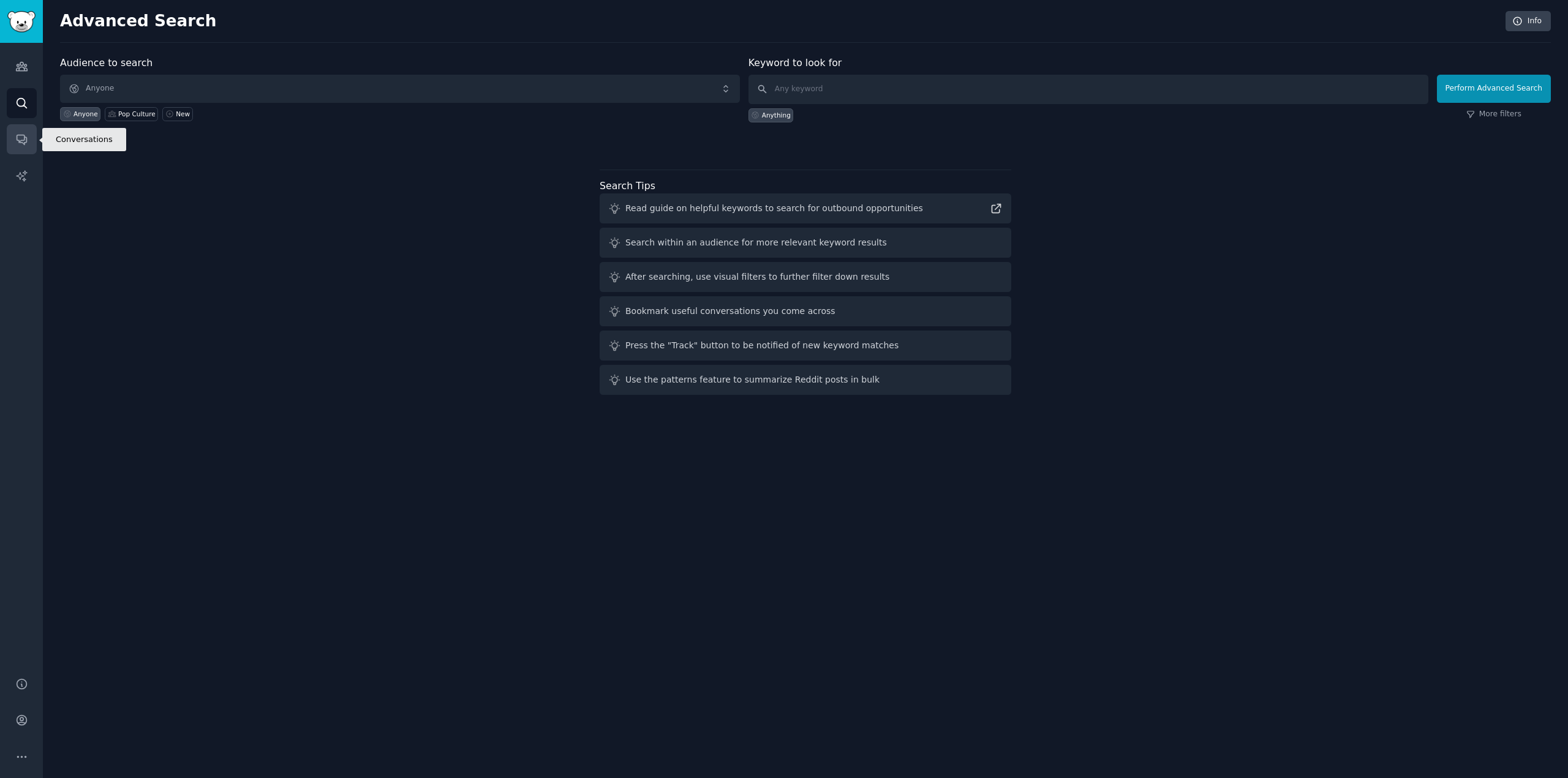
click at [27, 139] on icon "Sidebar" at bounding box center [22, 139] width 13 height 13
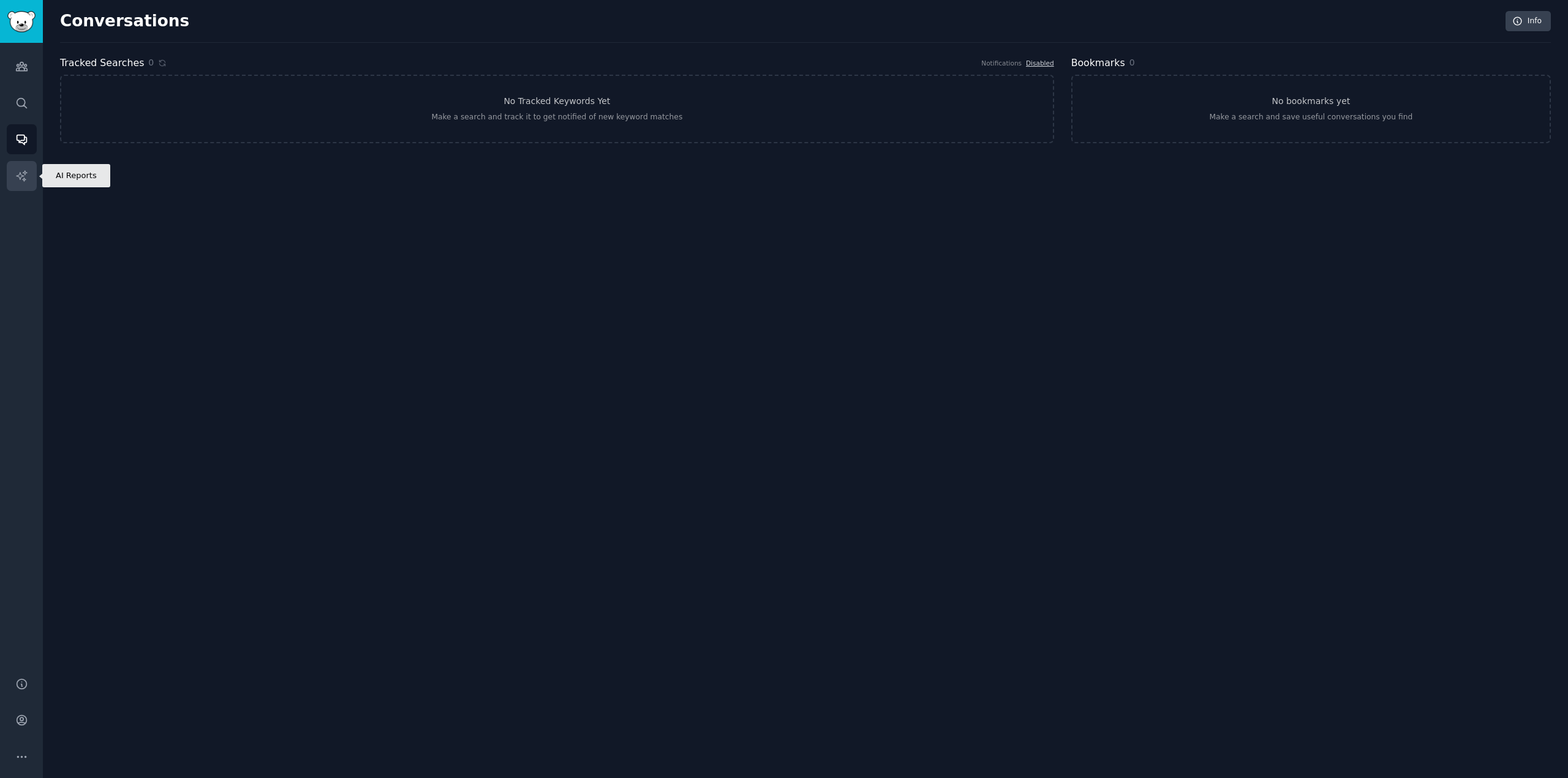
click at [29, 173] on link "AI Reports" at bounding box center [22, 176] width 30 height 30
click at [26, 75] on link "Audiences" at bounding box center [22, 66] width 30 height 30
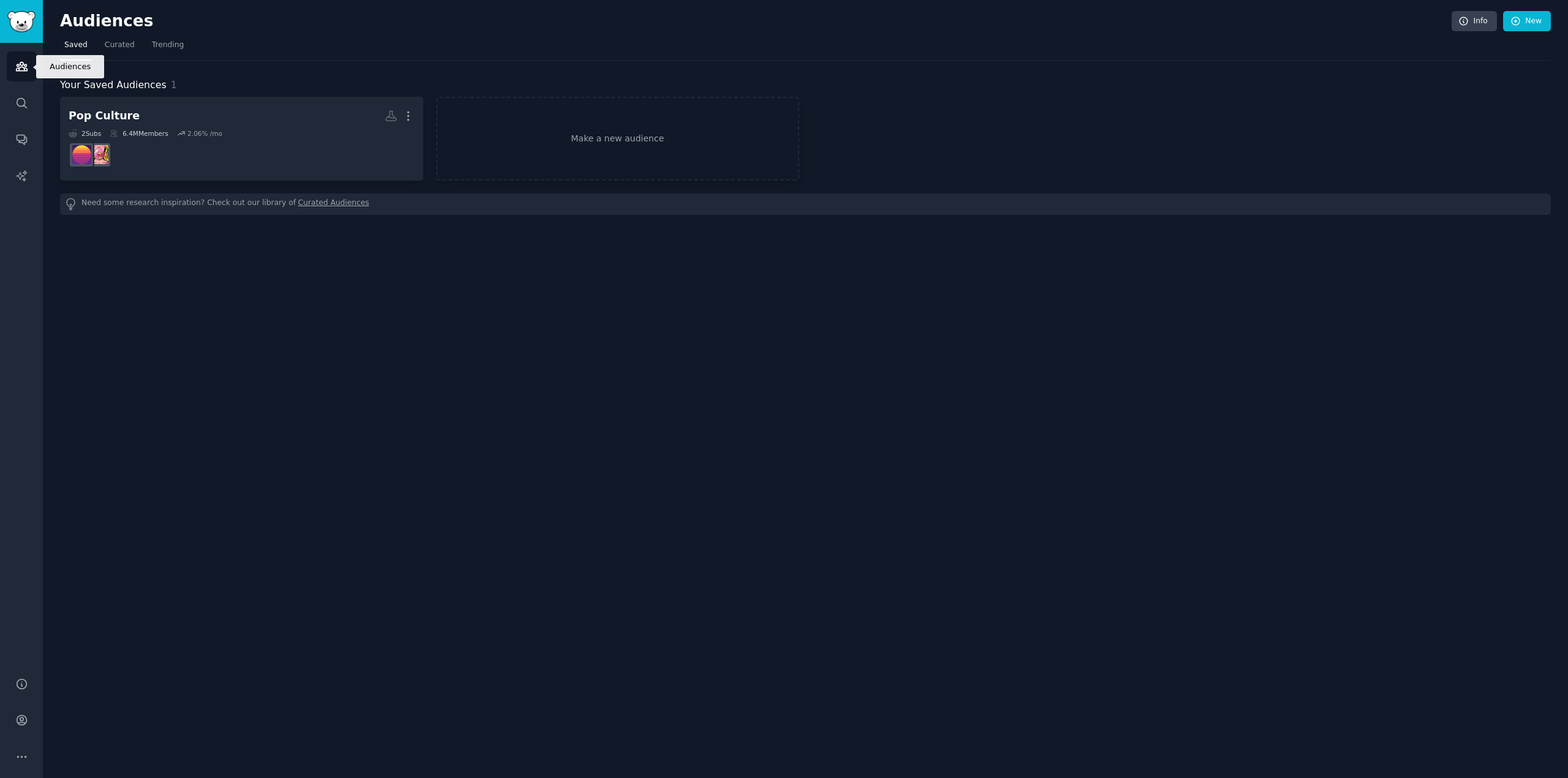
click at [16, 65] on icon "Sidebar" at bounding box center [22, 66] width 11 height 8
